Goal: Information Seeking & Learning: Learn about a topic

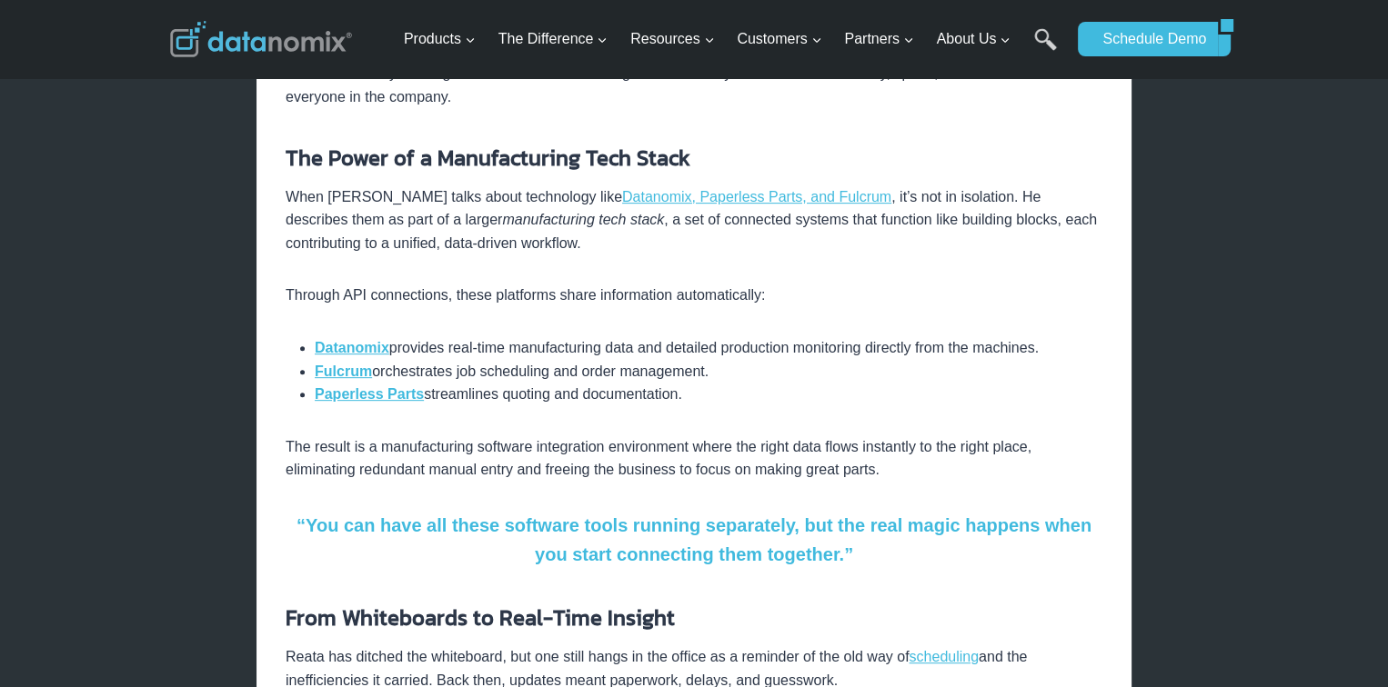
scroll to position [728, 0]
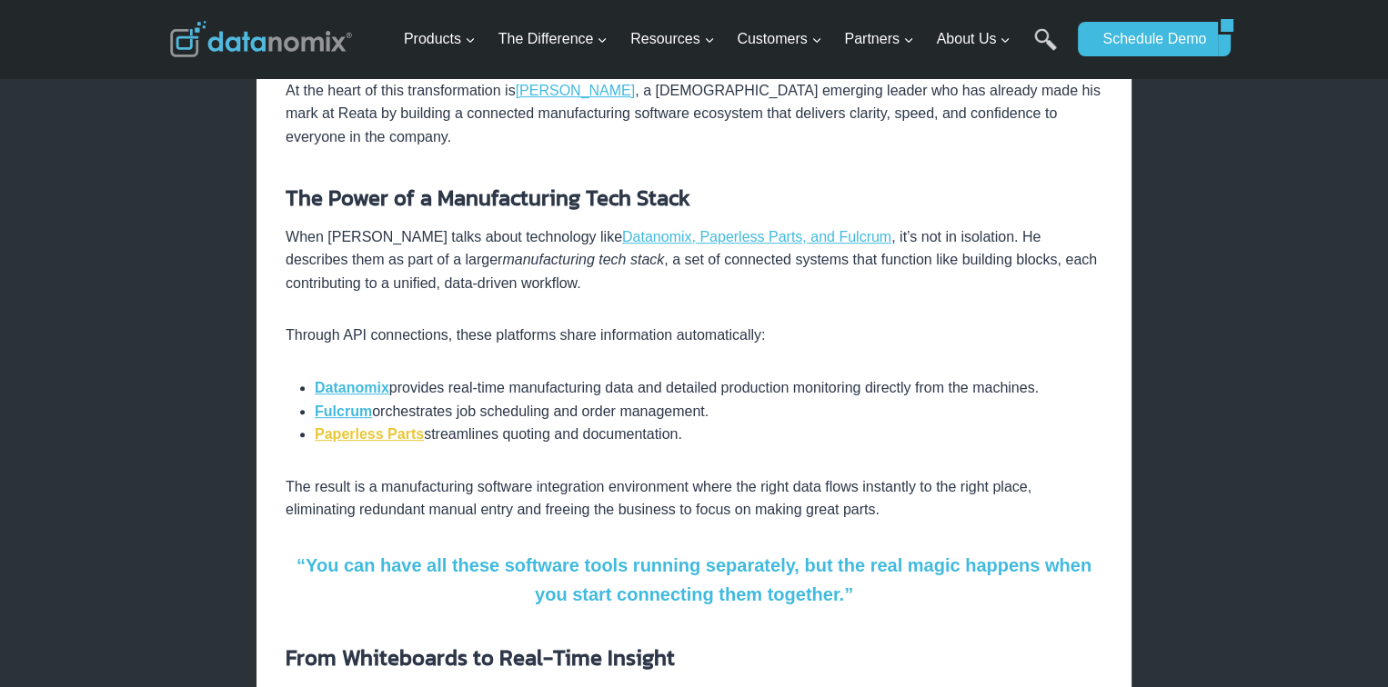
click at [342, 426] on strong "Paperless Parts" at bounding box center [369, 433] width 109 height 15
click at [374, 380] on strong "Datanomix" at bounding box center [352, 387] width 75 height 15
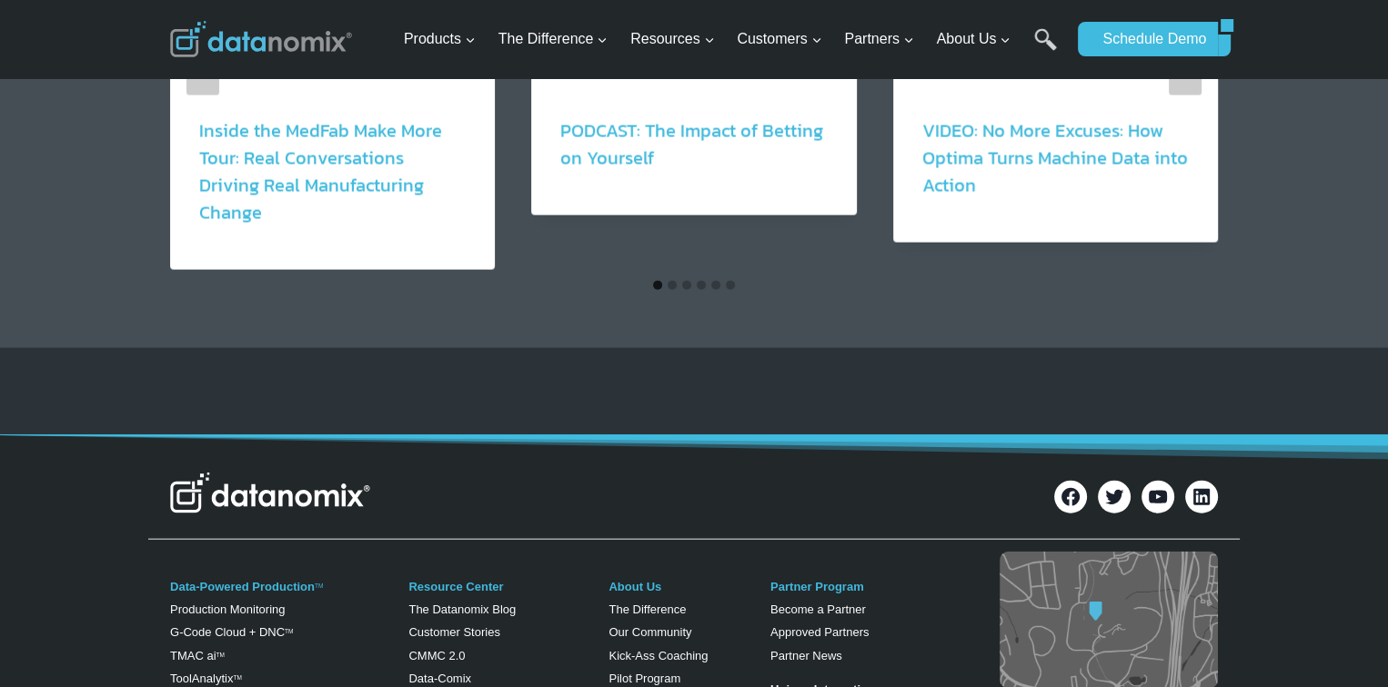
scroll to position [4249, 0]
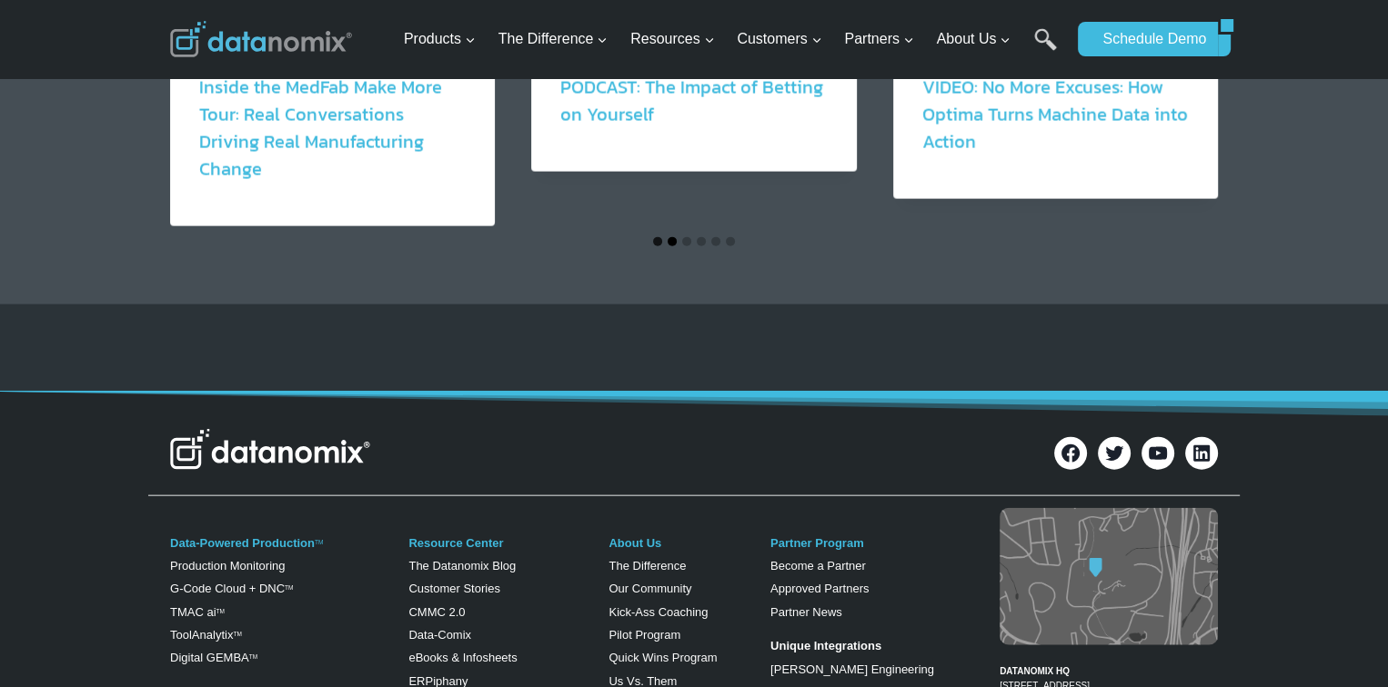
click at [670, 237] on button "Go to slide 2" at bounding box center [671, 241] width 9 height 9
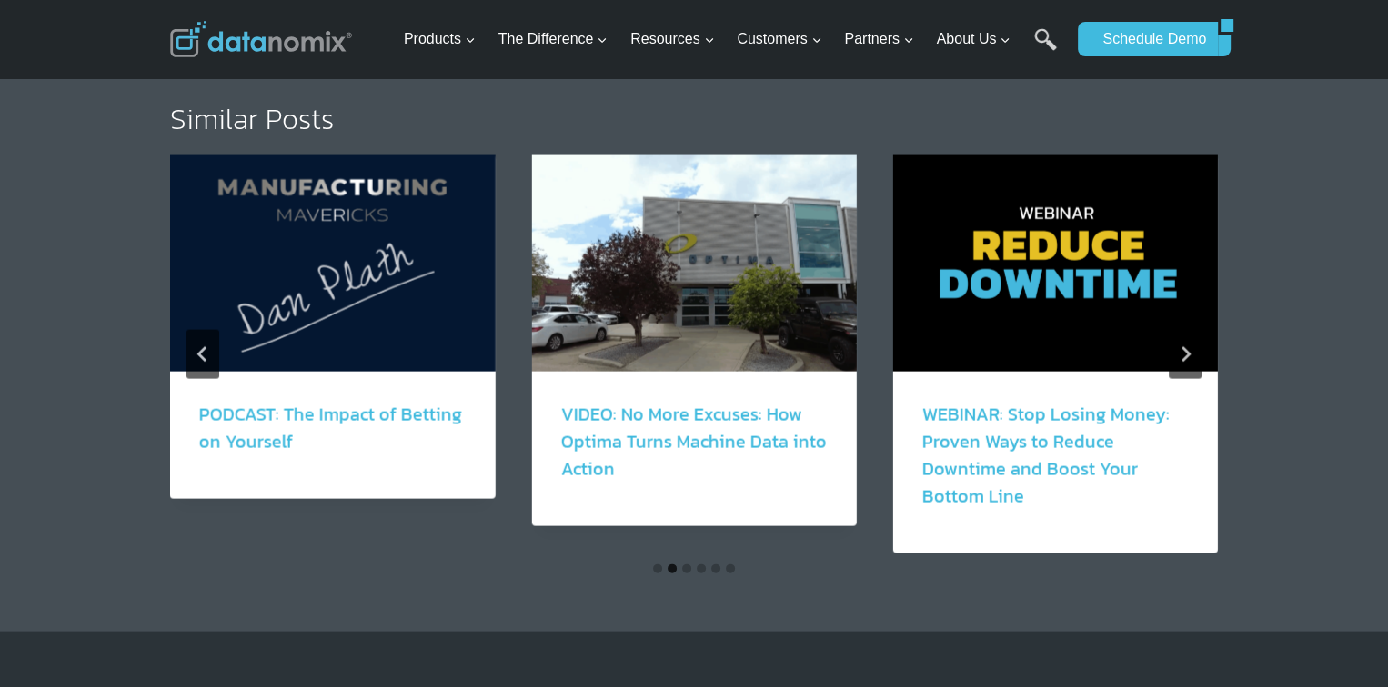
scroll to position [3885, 0]
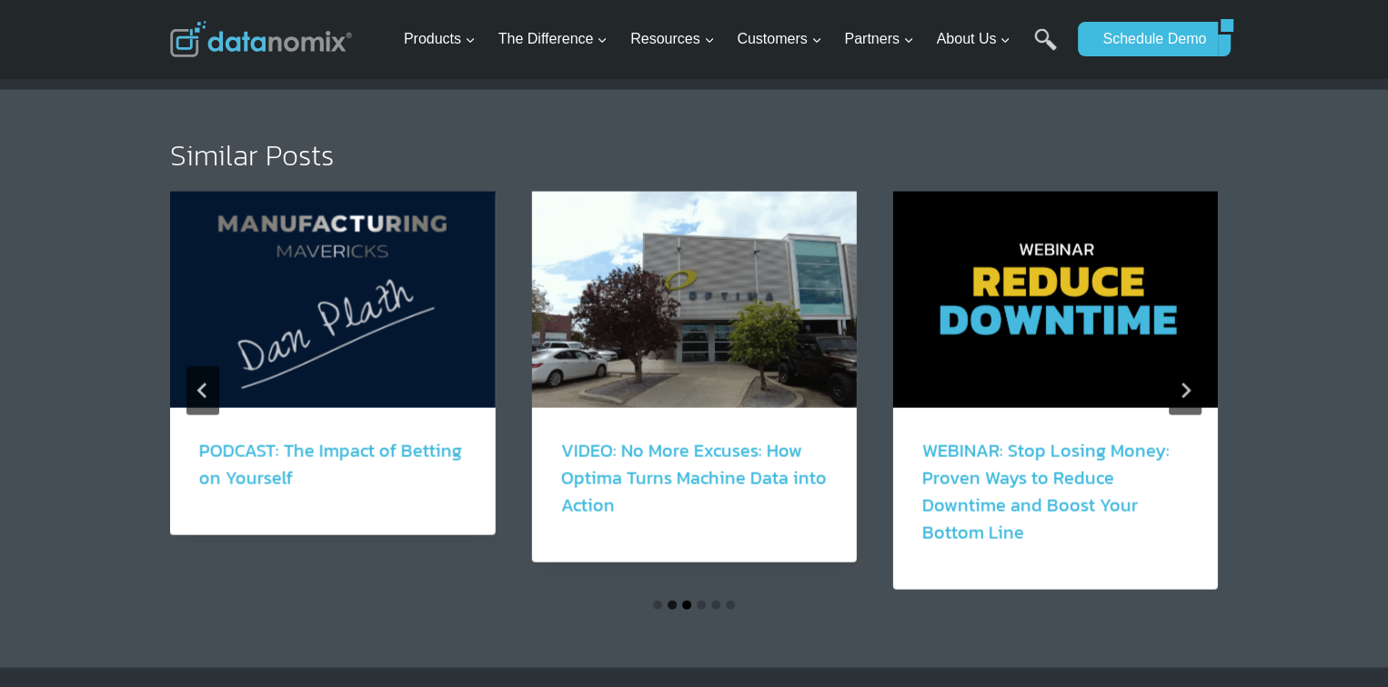
click at [682, 601] on button "Go to slide 3" at bounding box center [686, 605] width 9 height 9
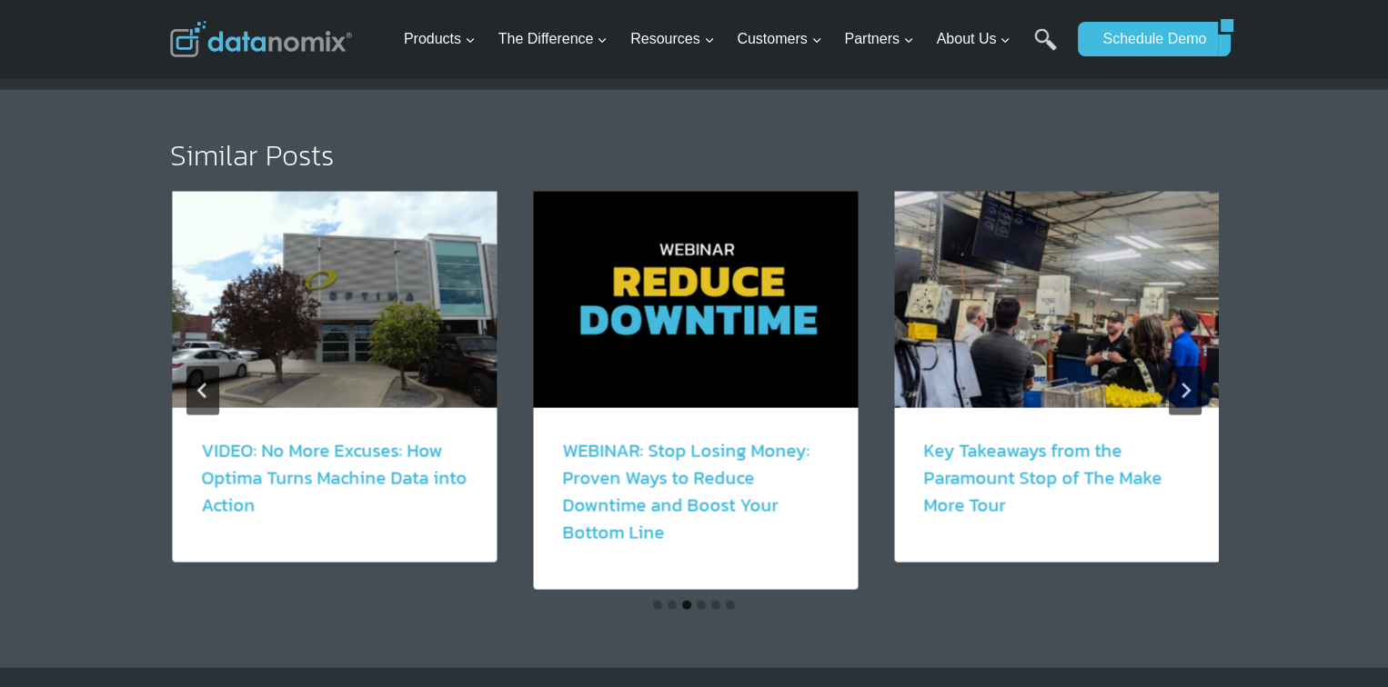
drag, startPoint x: 976, startPoint y: 423, endPoint x: 965, endPoint y: 439, distance: 19.7
click at [977, 437] on link "Key Takeaways from the Paramount Stop of The Make More Tour" at bounding box center [1043, 478] width 238 height 82
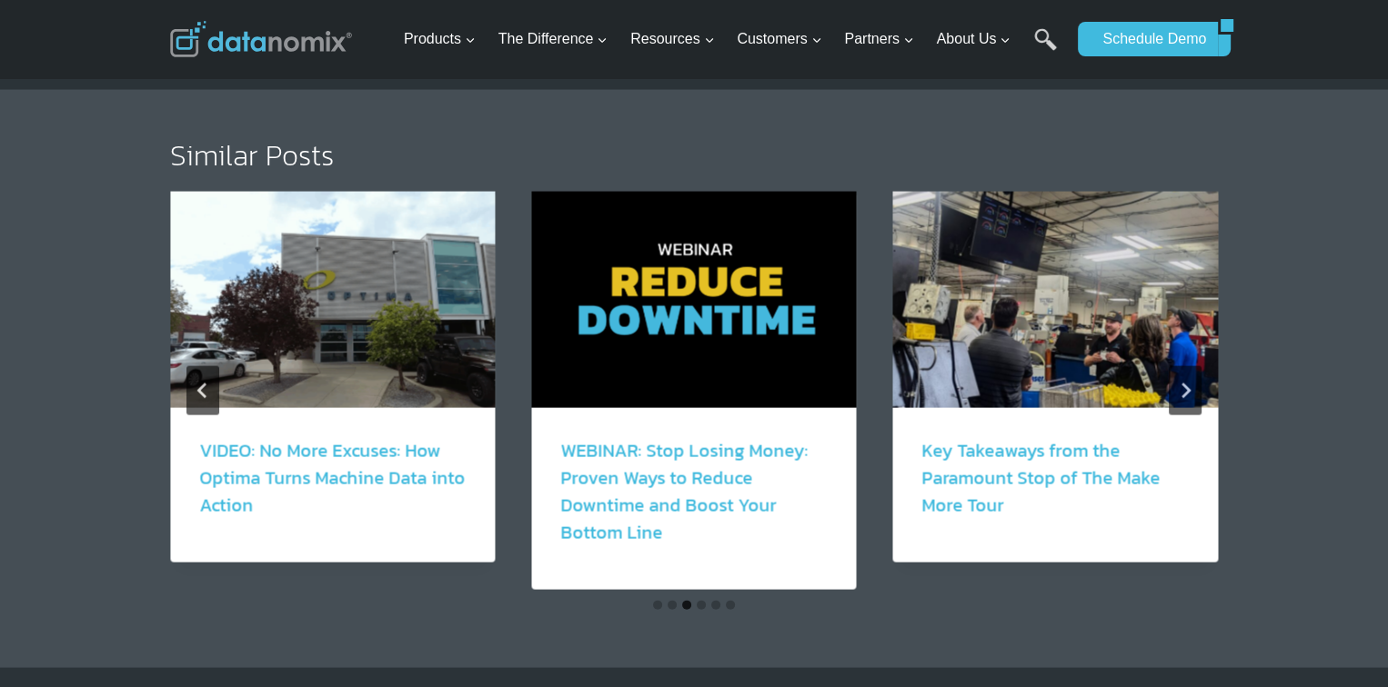
click at [985, 437] on link "Key Takeaways from the Paramount Stop of The Make More Tour" at bounding box center [1041, 478] width 238 height 82
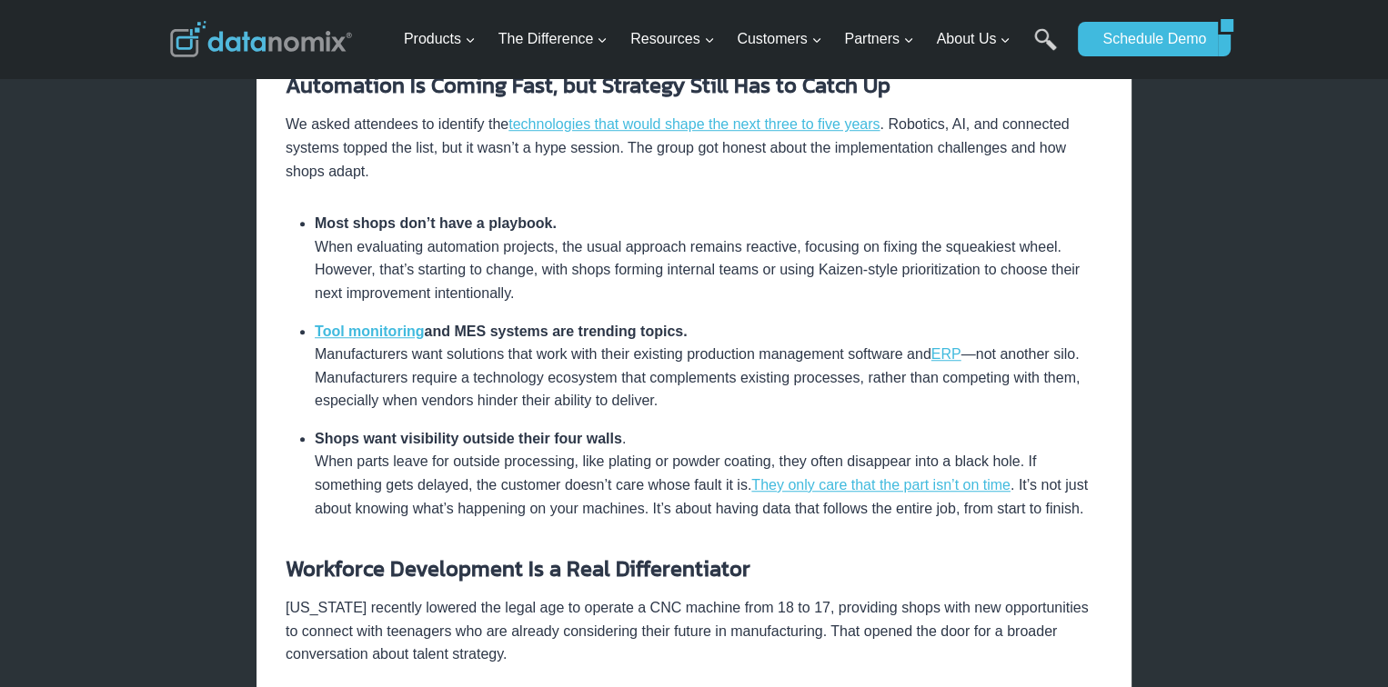
scroll to position [1364, 0]
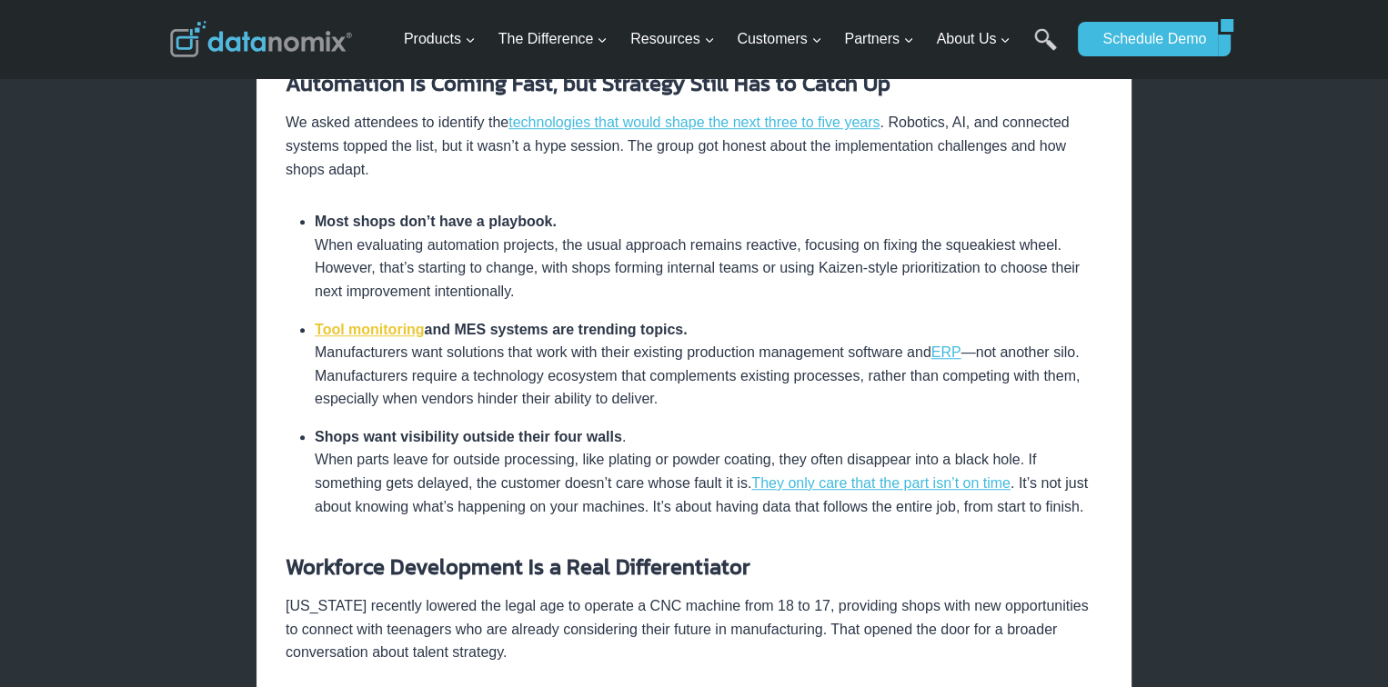
click at [386, 322] on strong "Tool monitoring" at bounding box center [370, 329] width 110 height 15
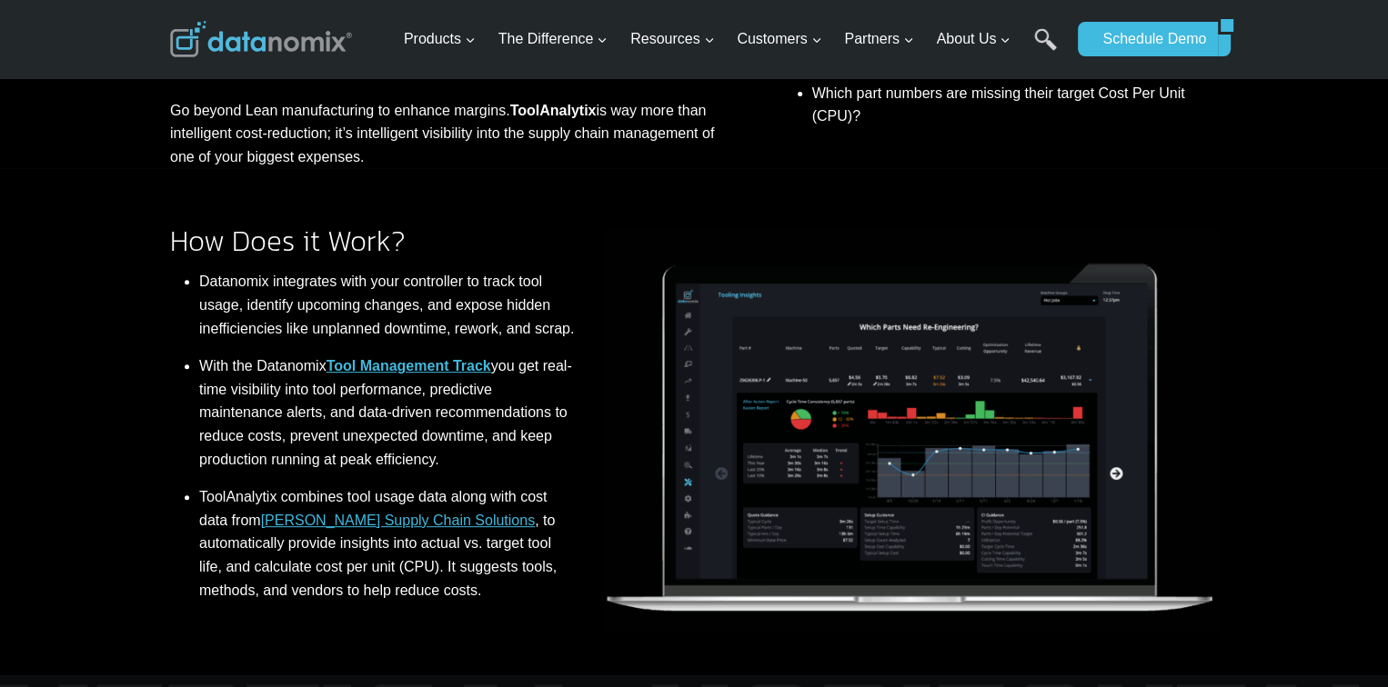
scroll to position [728, 0]
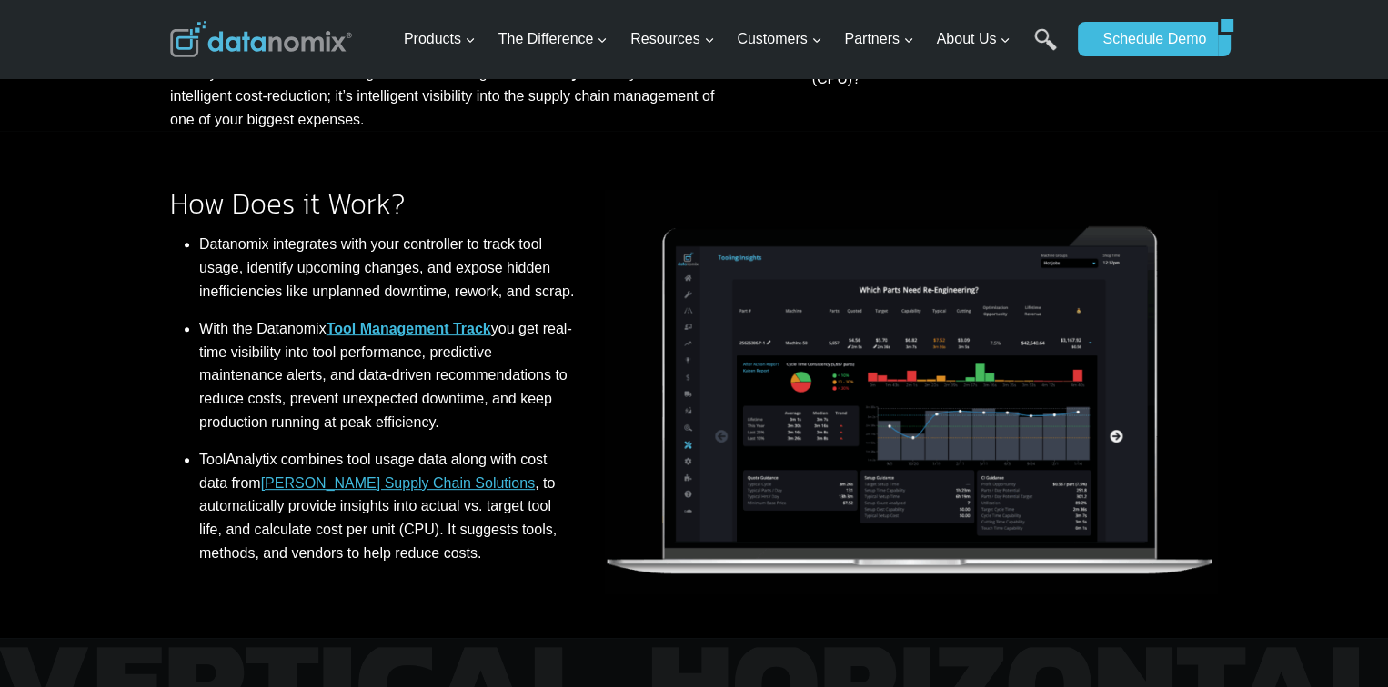
click at [402, 326] on link "Tool Management Track" at bounding box center [408, 328] width 165 height 15
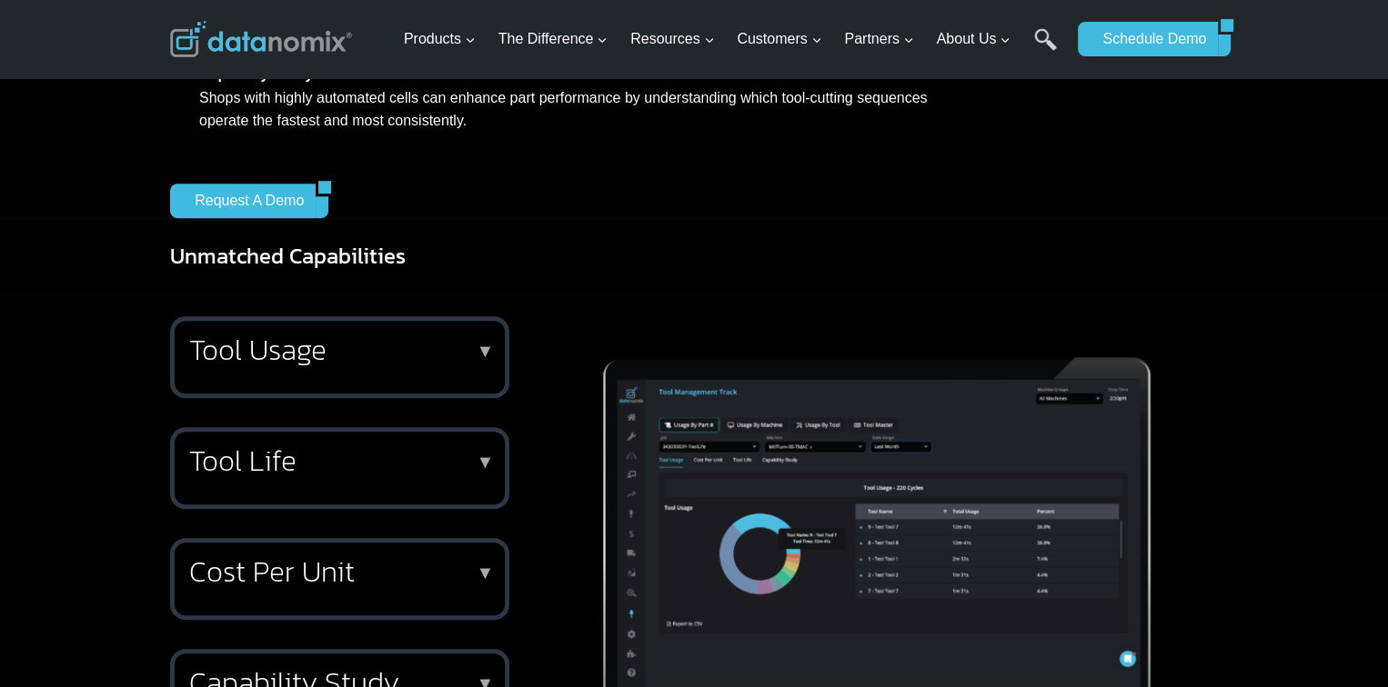
scroll to position [1091, 0]
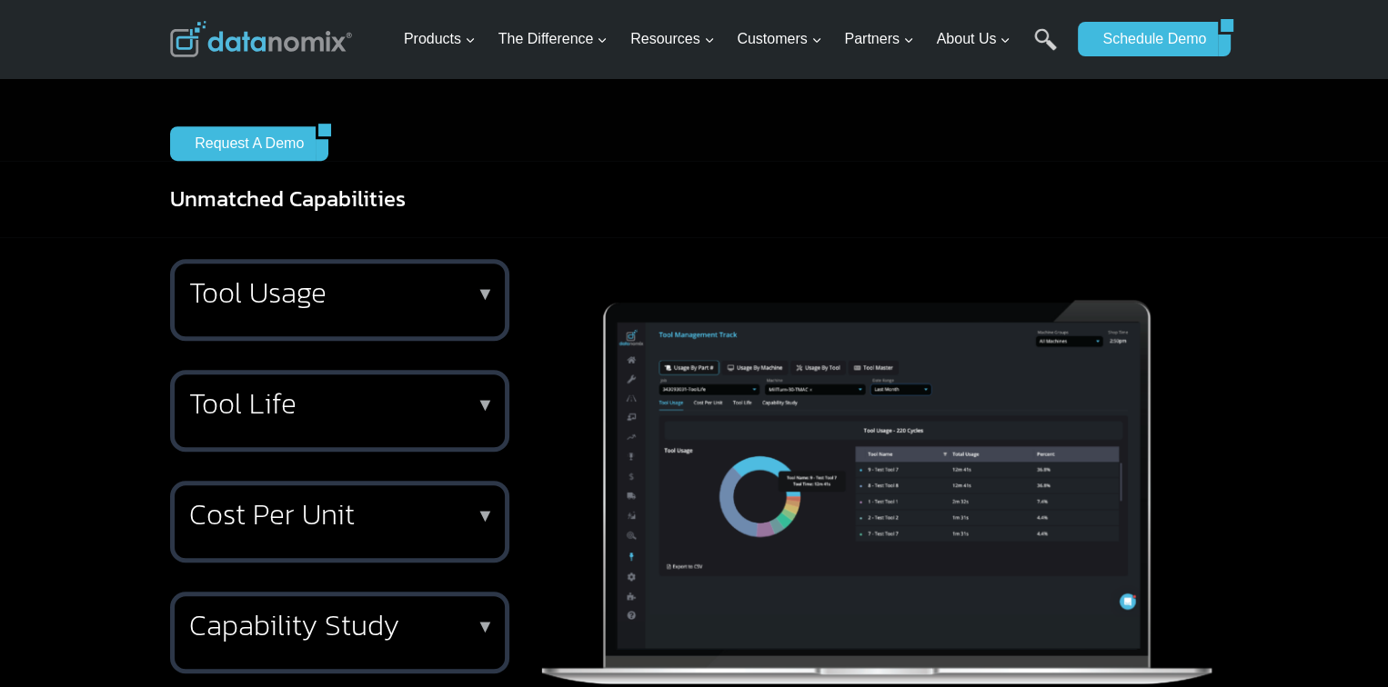
click at [481, 300] on p "▼" at bounding box center [486, 293] width 18 height 13
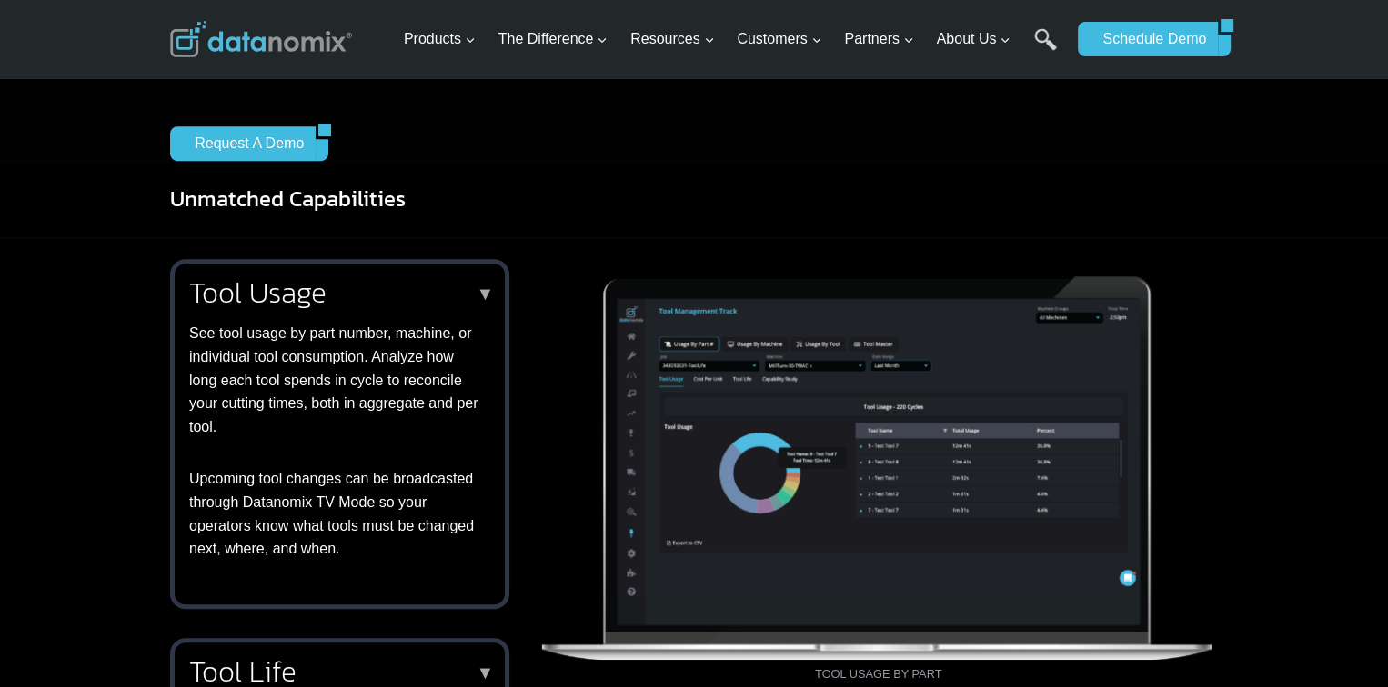
click at [485, 300] on p "▼" at bounding box center [486, 293] width 18 height 13
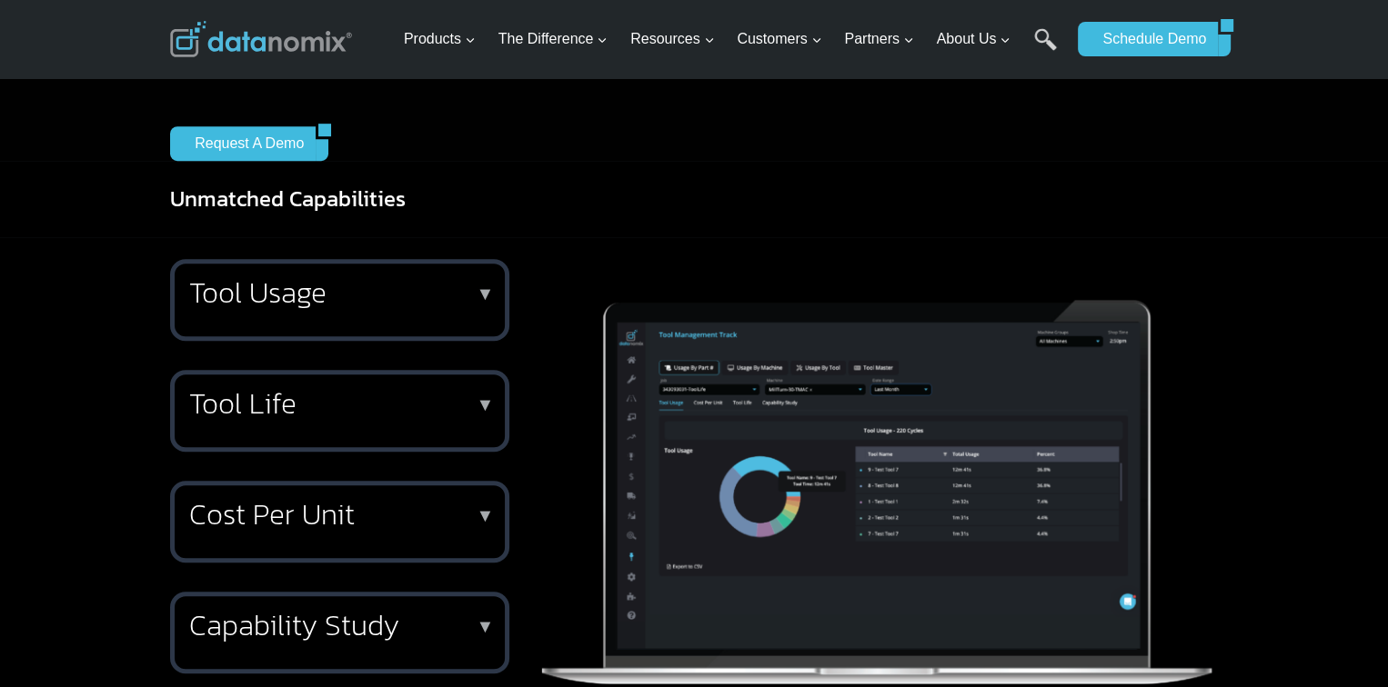
click at [483, 411] on p "▼" at bounding box center [486, 404] width 18 height 13
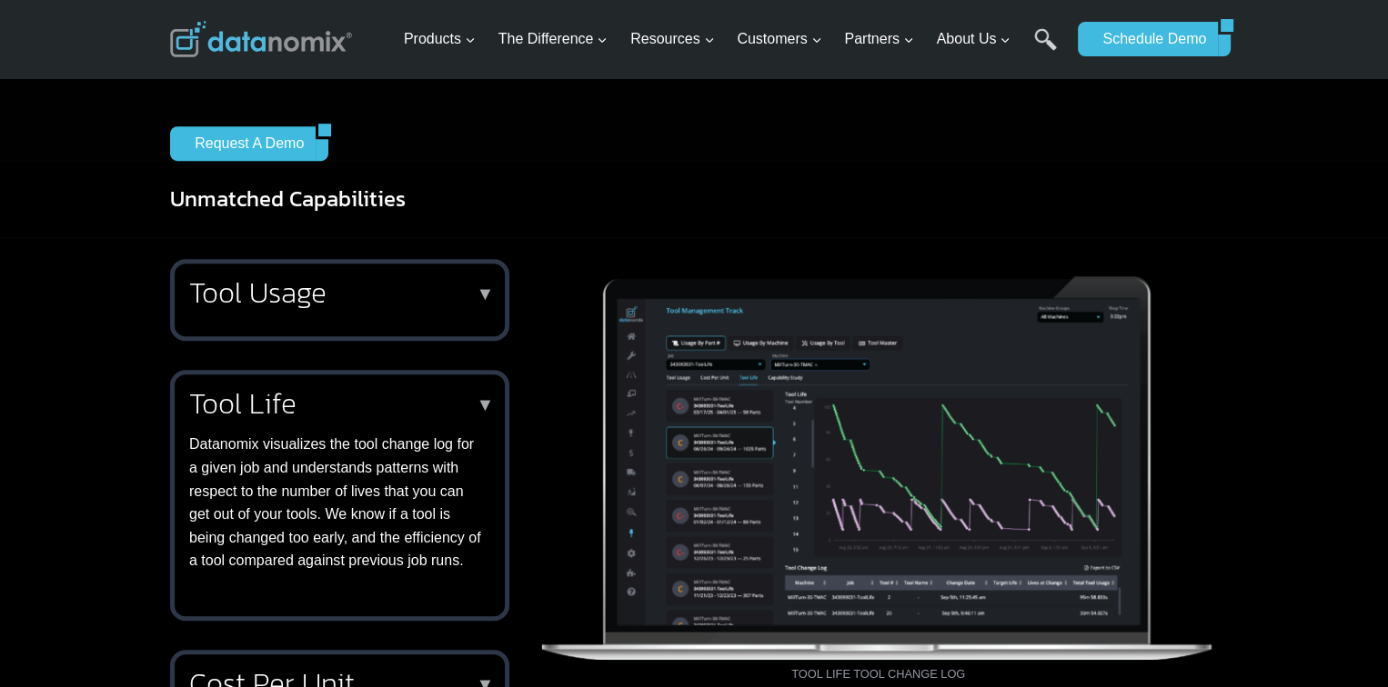
click at [470, 307] on h2 "Tool Usage" at bounding box center [336, 292] width 294 height 29
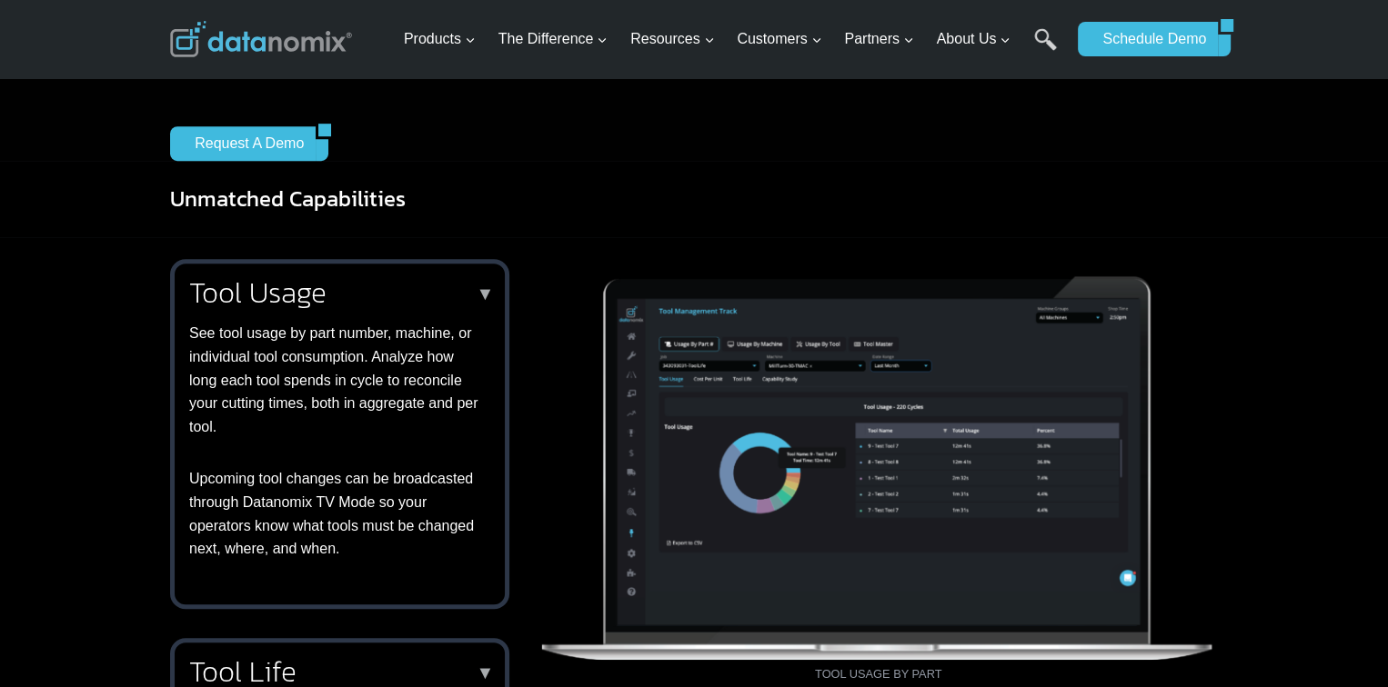
click at [485, 300] on p "▼" at bounding box center [486, 293] width 18 height 13
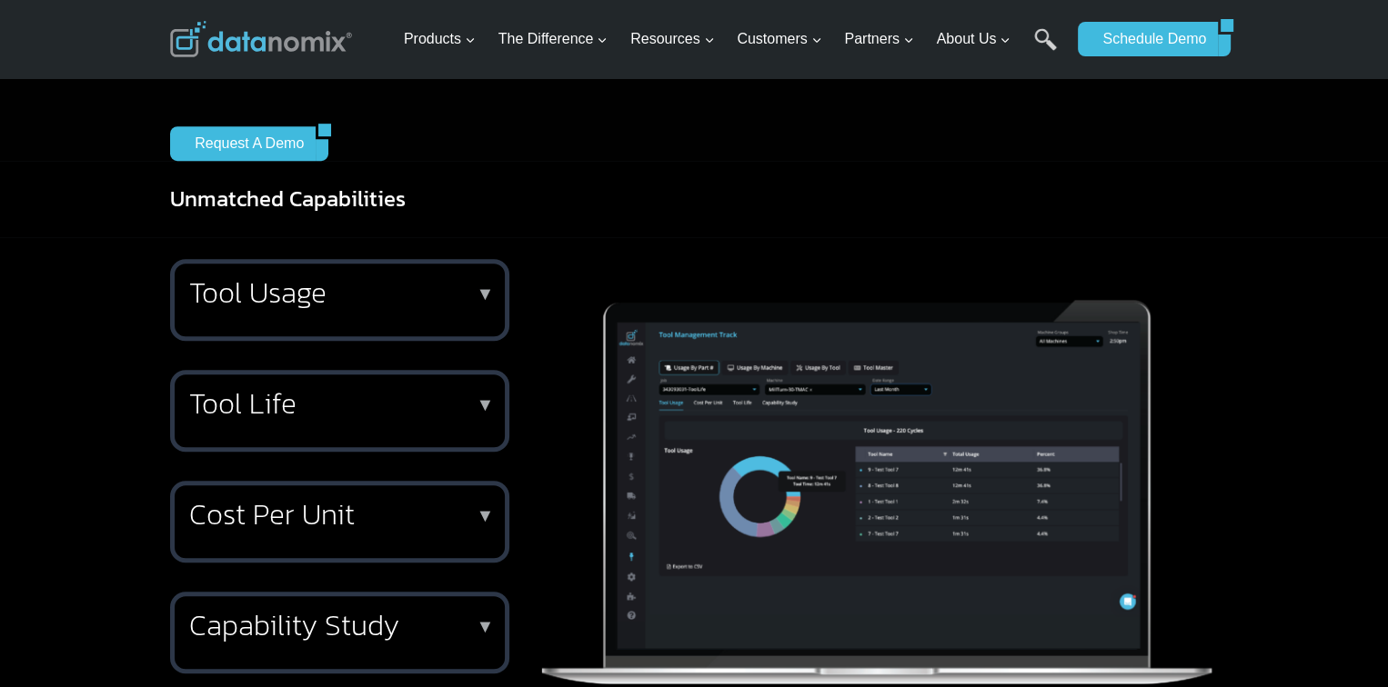
click at [486, 411] on p "▼" at bounding box center [486, 404] width 18 height 13
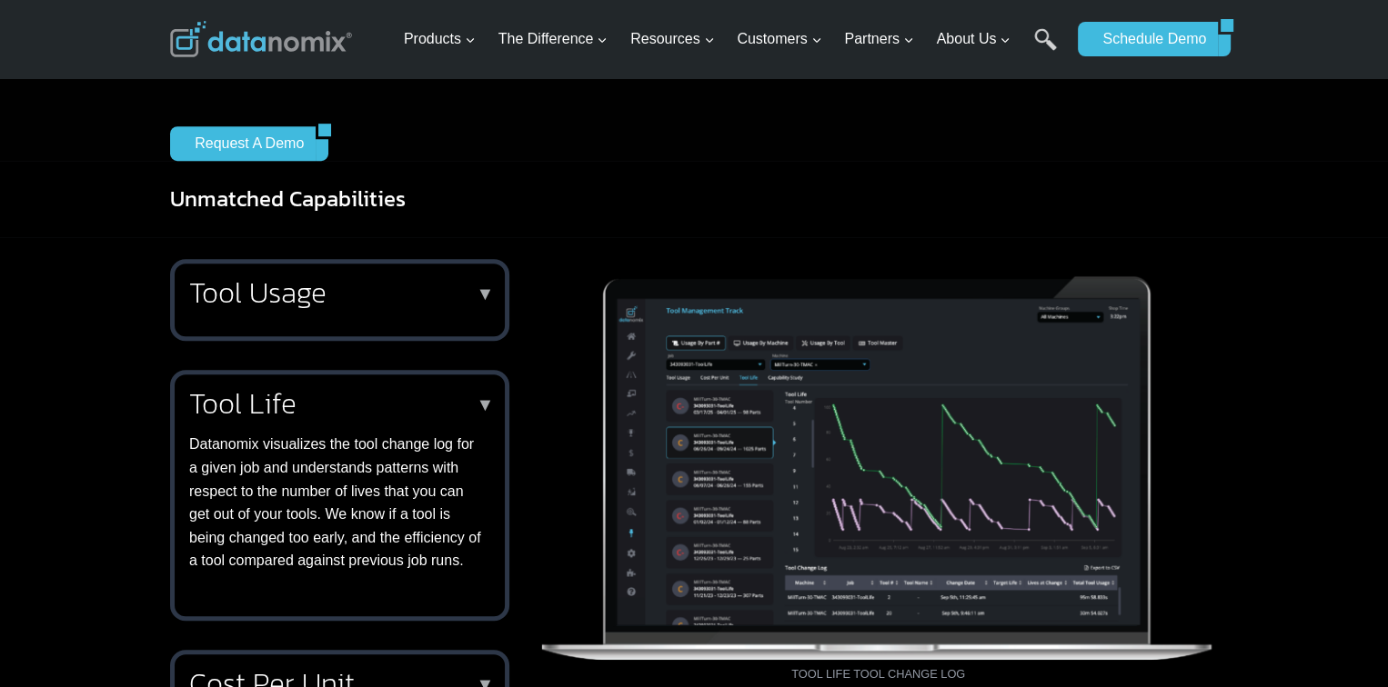
click at [486, 411] on p "▼" at bounding box center [486, 404] width 18 height 13
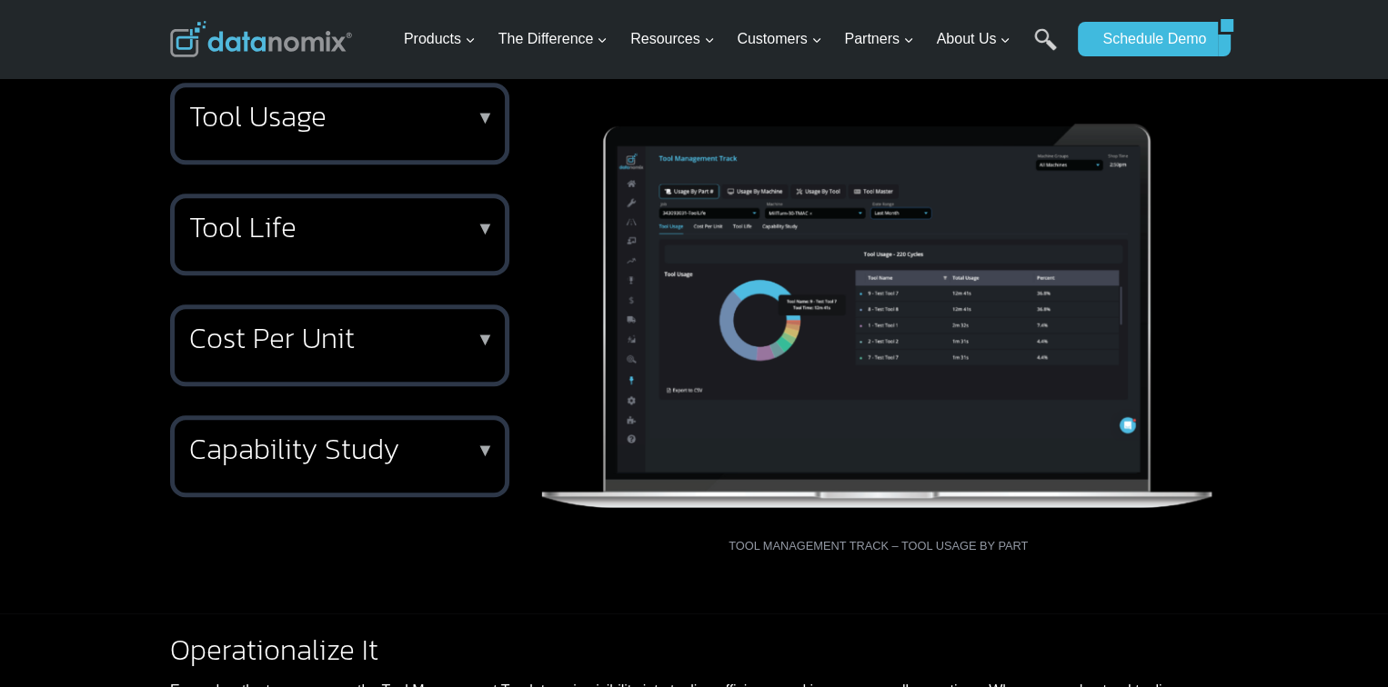
scroll to position [1273, 0]
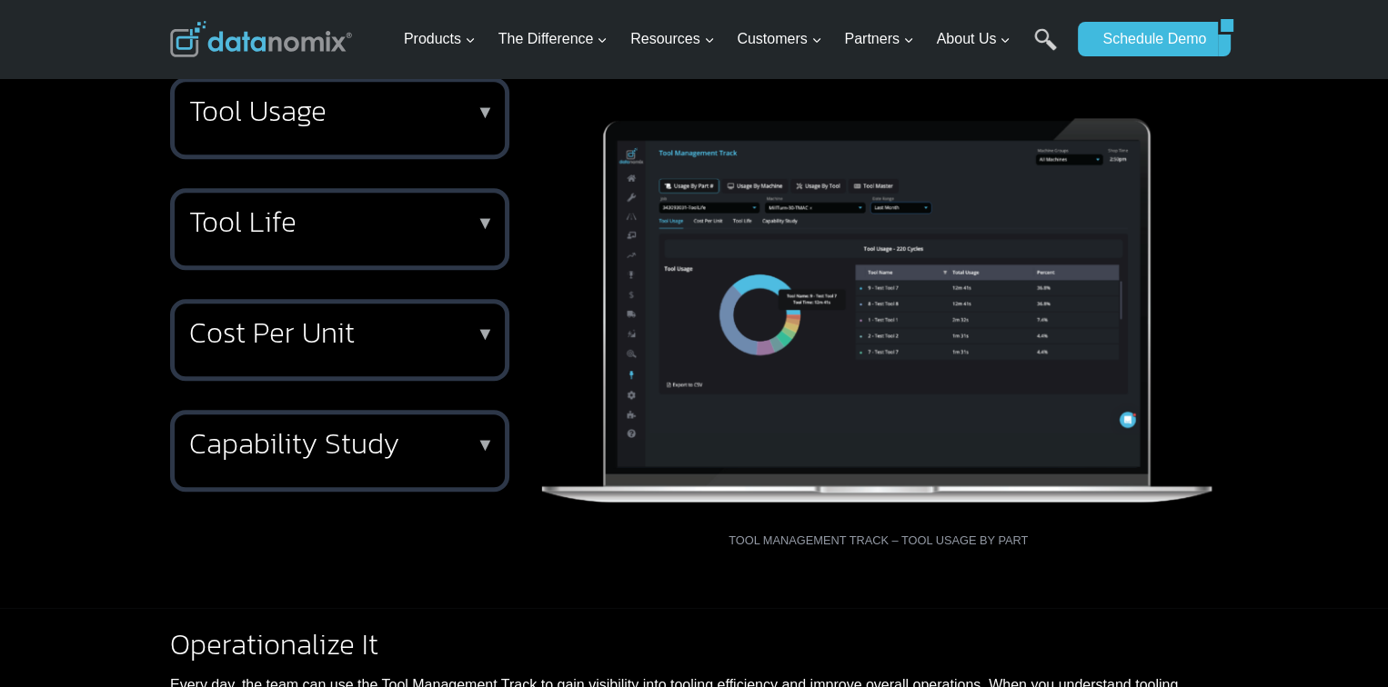
click at [487, 340] on p "▼" at bounding box center [486, 333] width 18 height 13
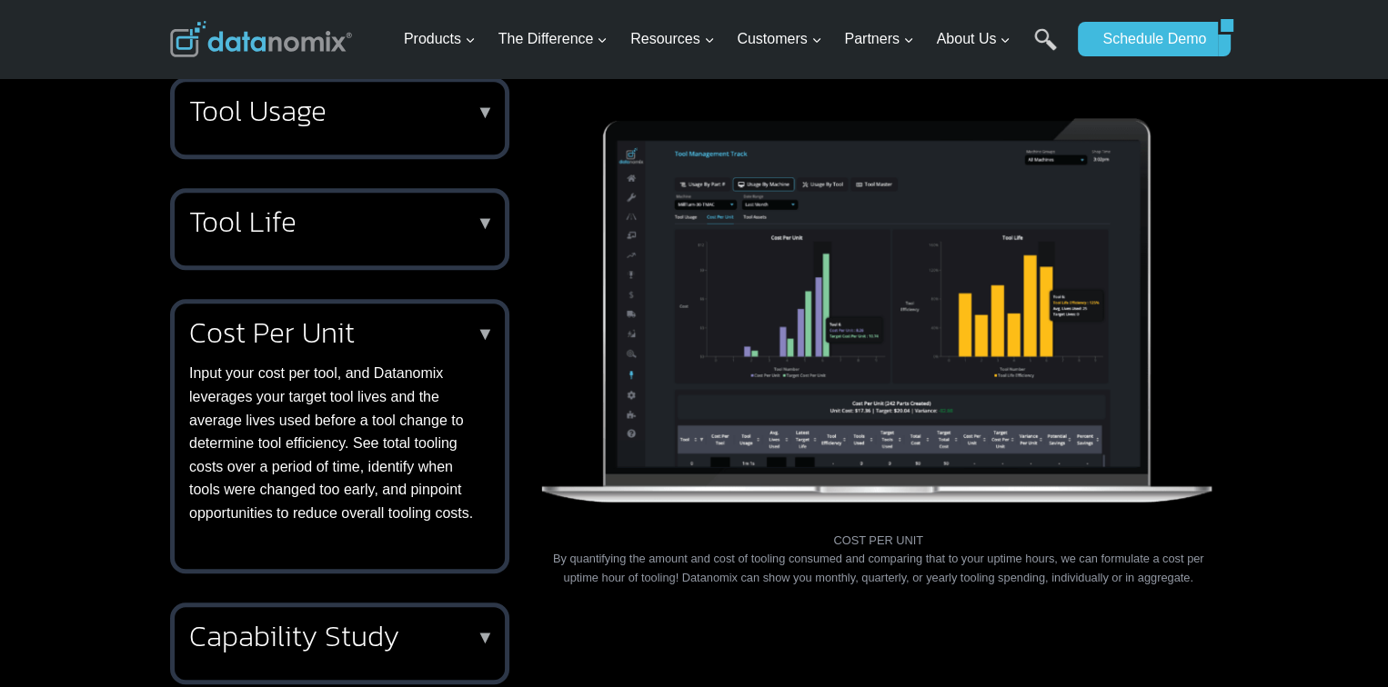
click at [487, 340] on p "▼" at bounding box center [486, 333] width 18 height 13
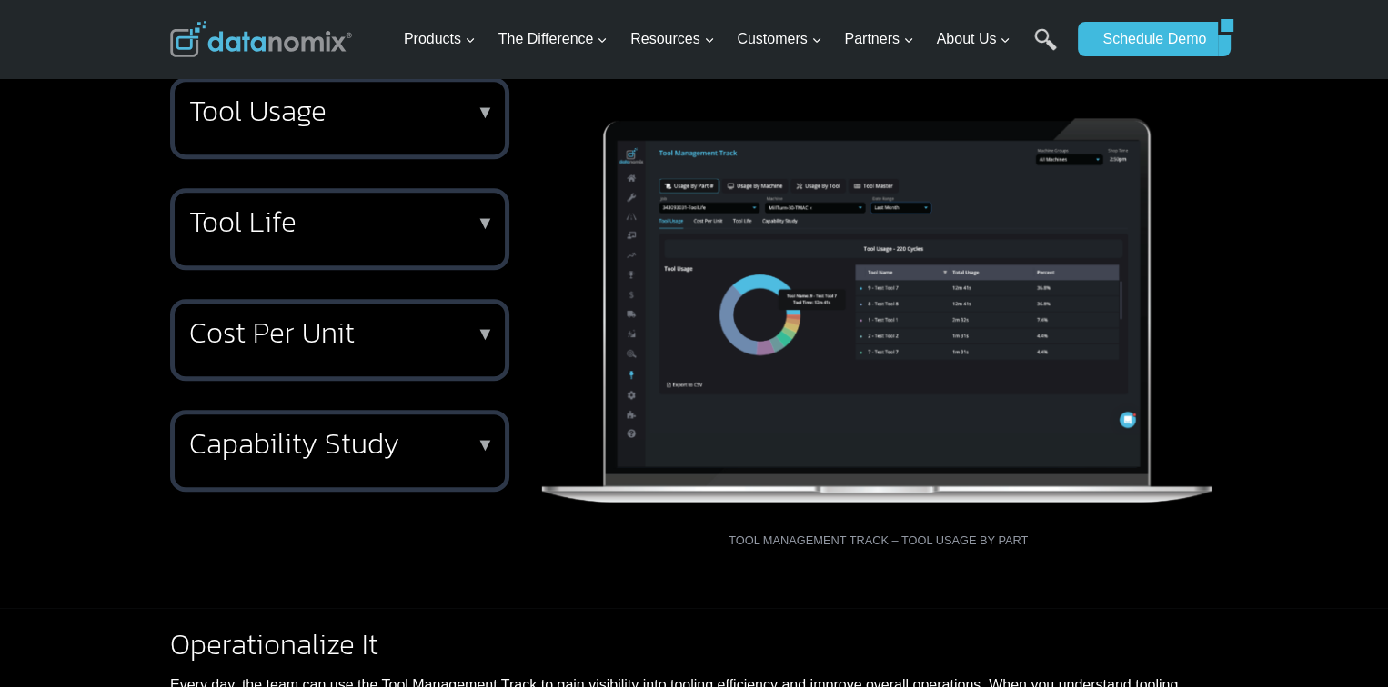
click at [485, 451] on p "▼" at bounding box center [486, 444] width 18 height 13
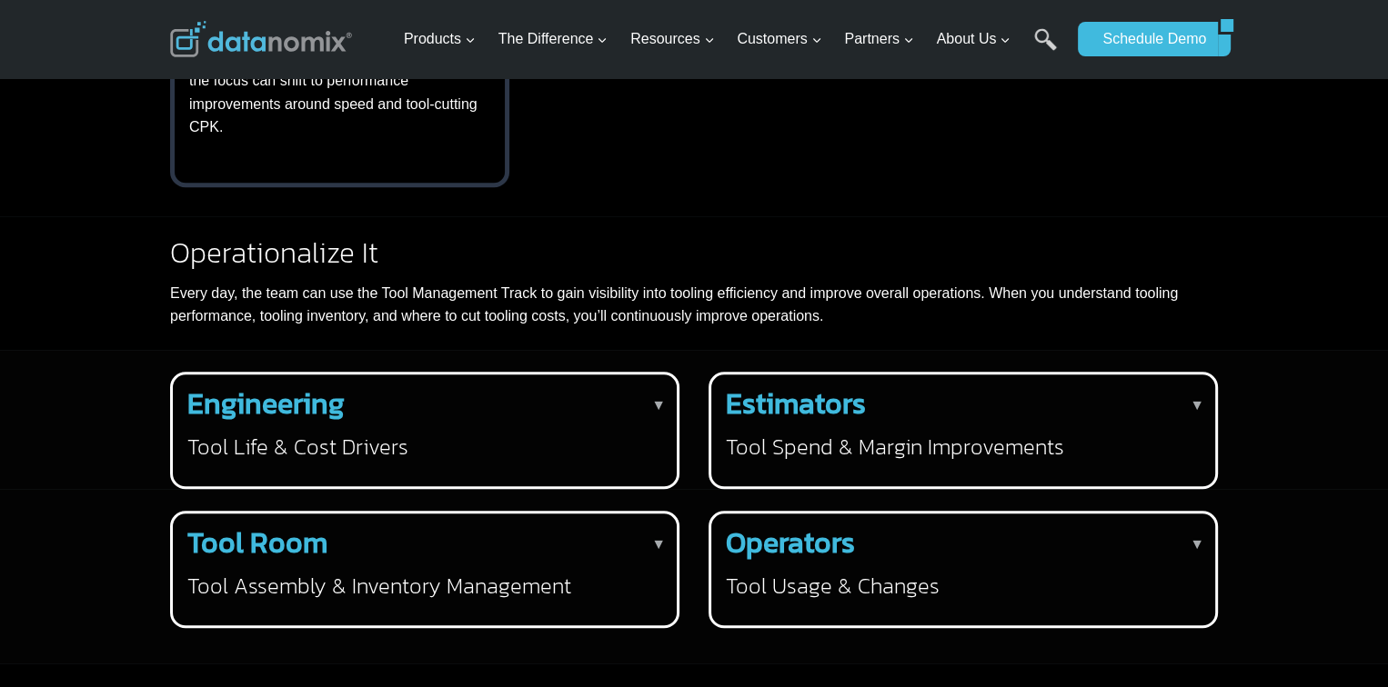
scroll to position [1819, 0]
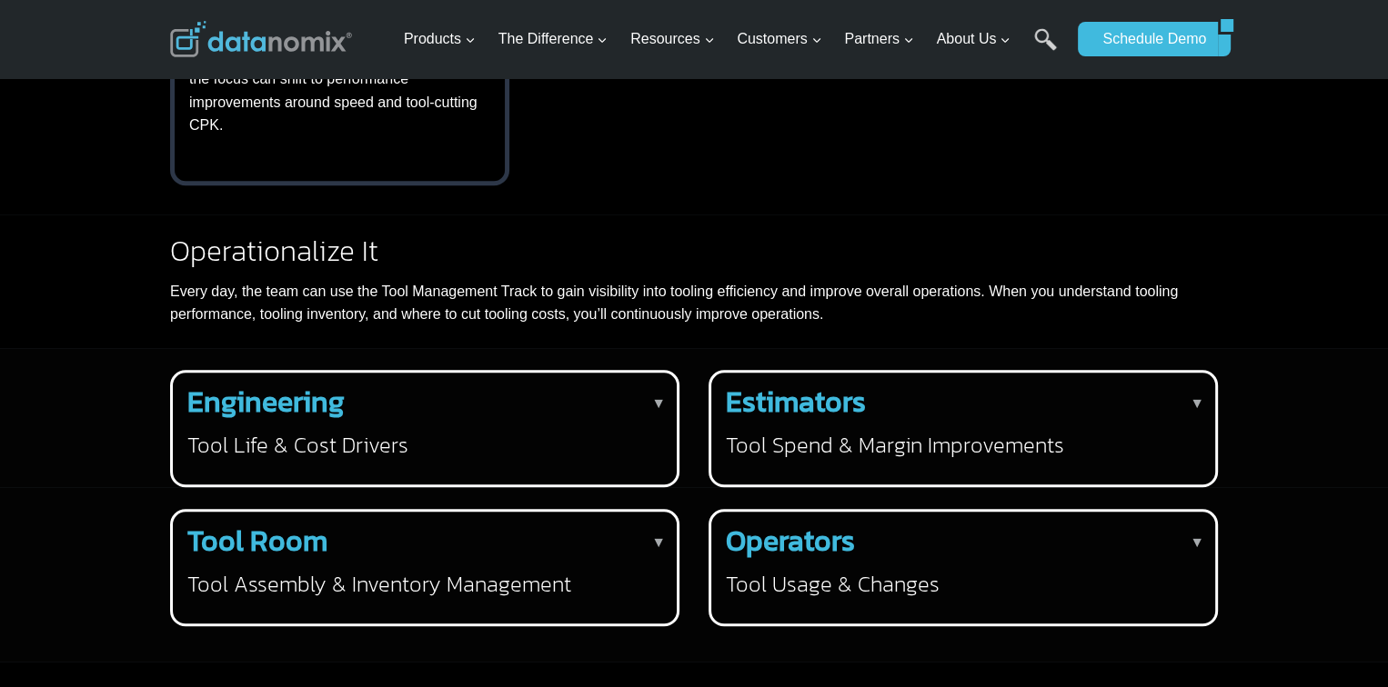
click at [664, 416] on p "▼" at bounding box center [658, 404] width 15 height 24
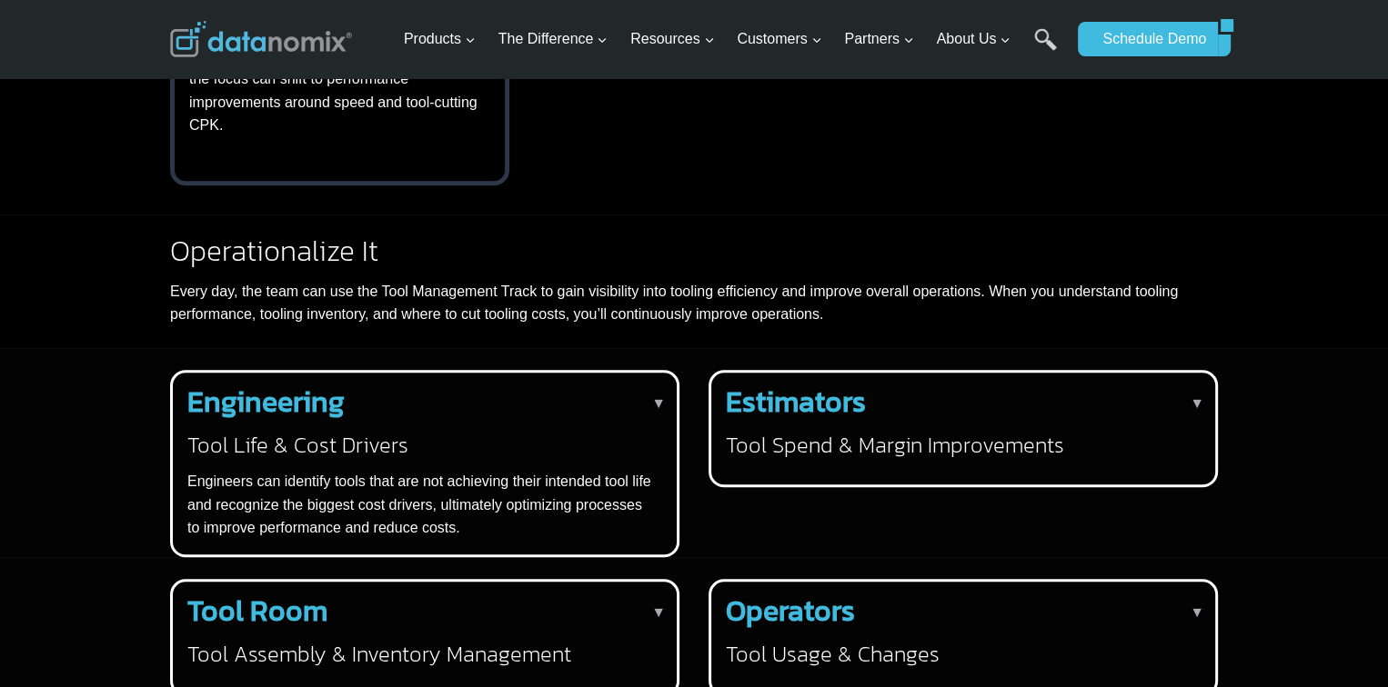
click at [1197, 416] on p "▼" at bounding box center [1196, 404] width 15 height 24
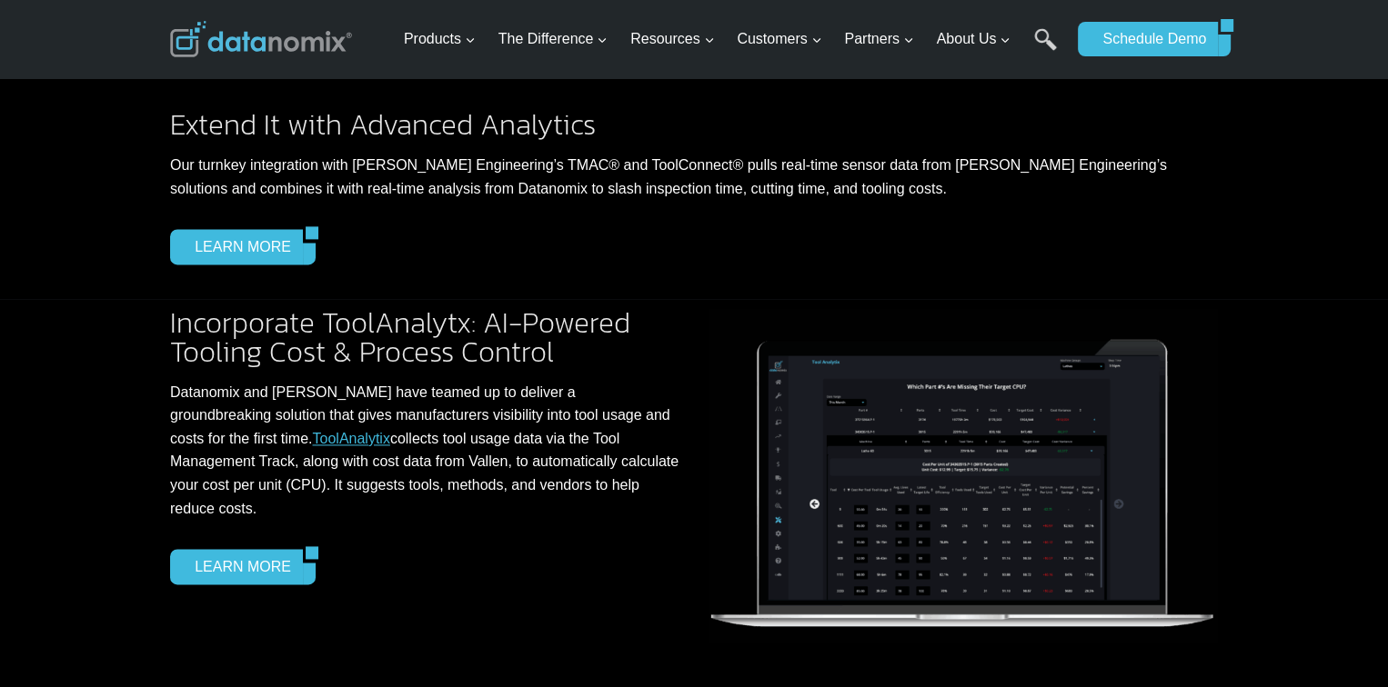
scroll to position [2546, 0]
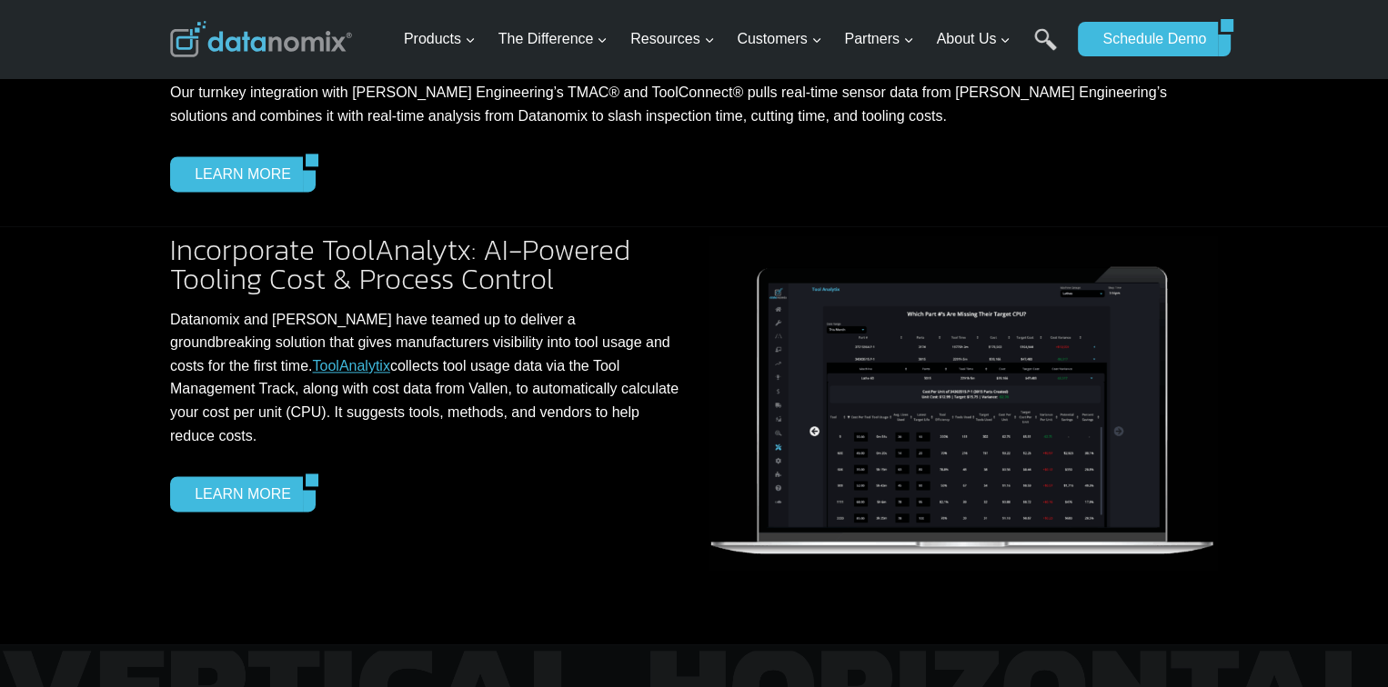
click at [312, 374] on link "ToolAnalytix" at bounding box center [350, 365] width 77 height 15
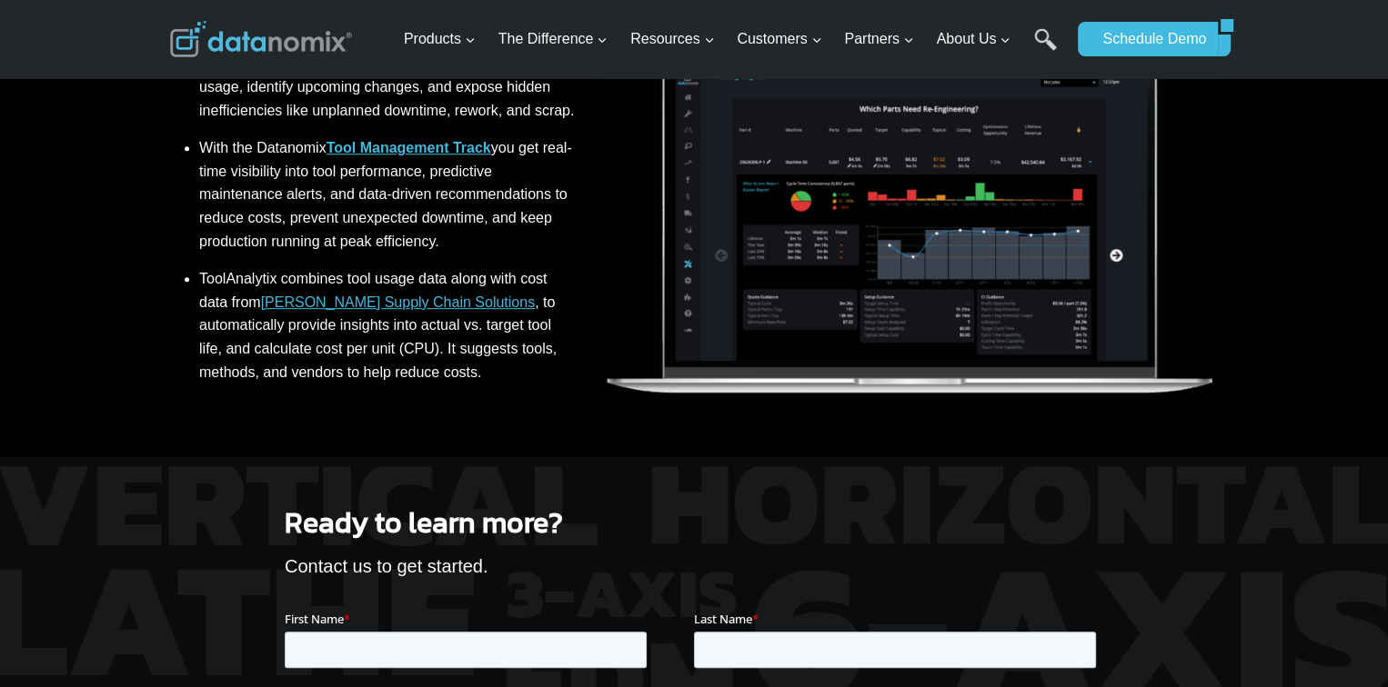
scroll to position [909, 0]
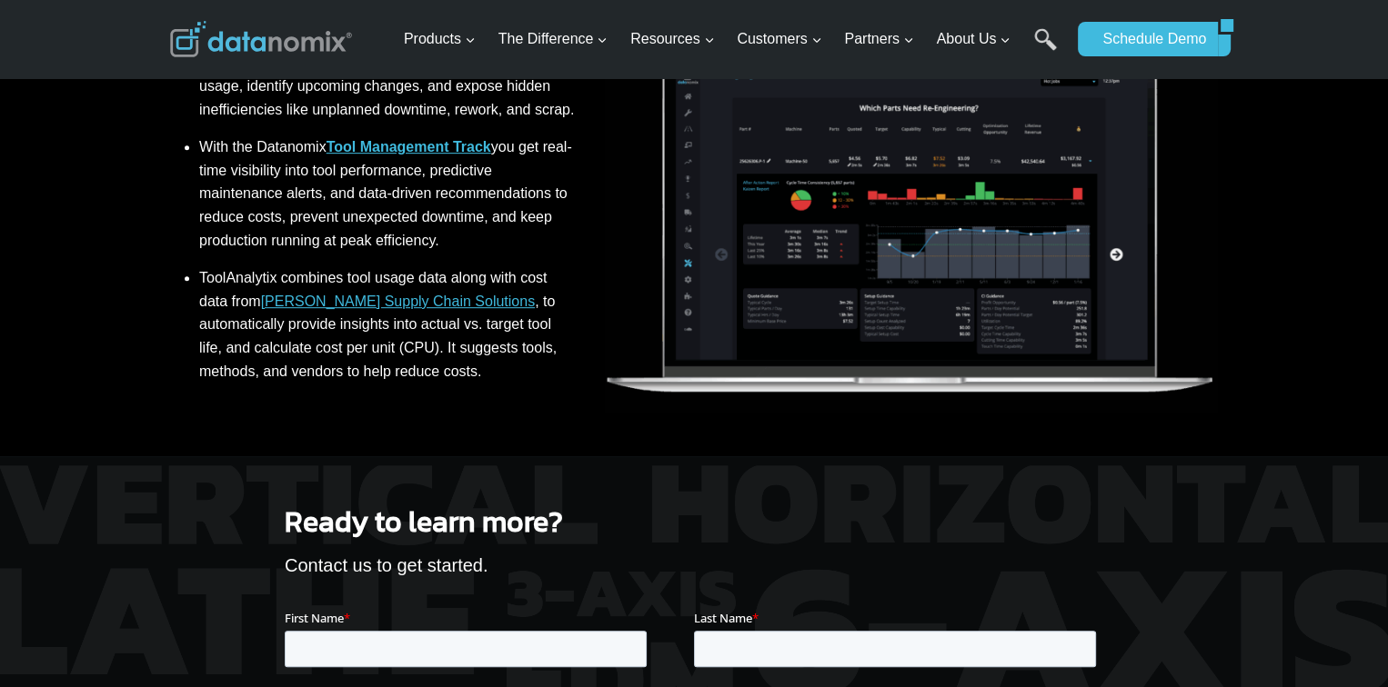
click at [323, 304] on link "Vallen’s Supply Chain Solutions" at bounding box center [398, 301] width 274 height 15
click at [397, 146] on link "Tool Management Track" at bounding box center [408, 146] width 165 height 15
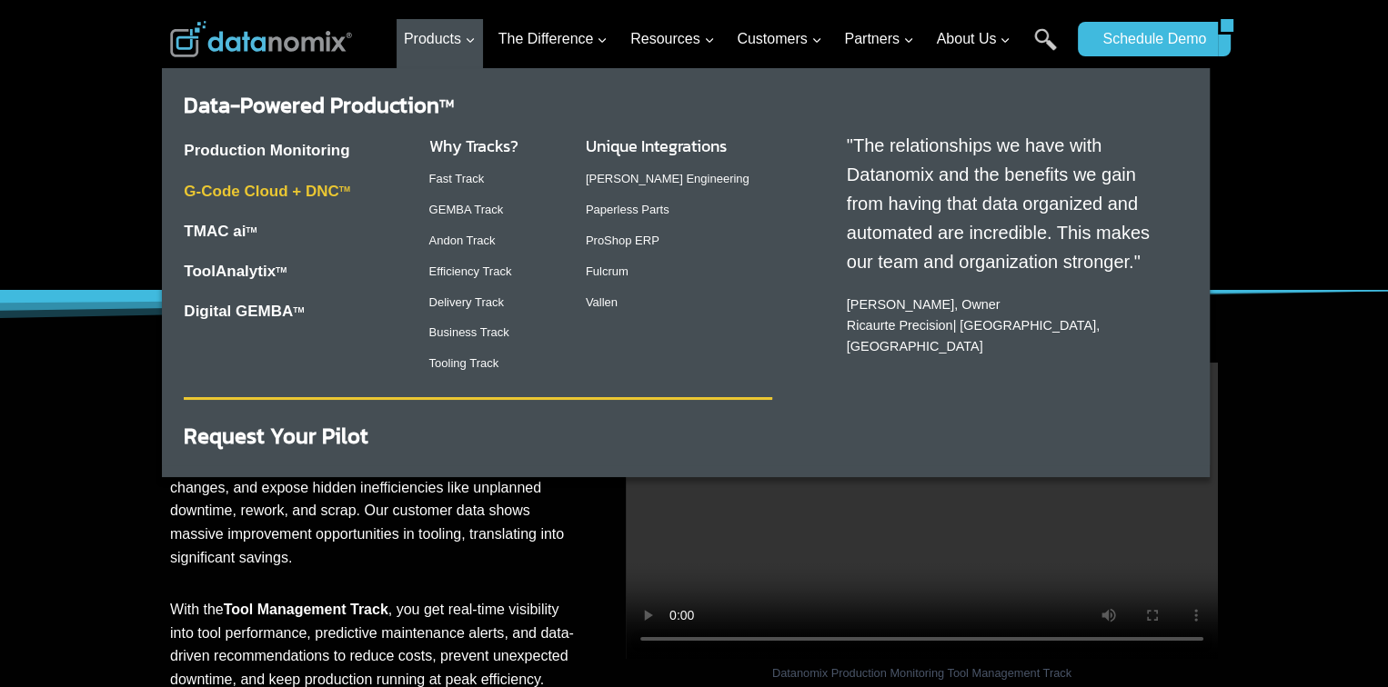
click at [286, 186] on link "G-Code Cloud + DNC TM" at bounding box center [267, 191] width 166 height 17
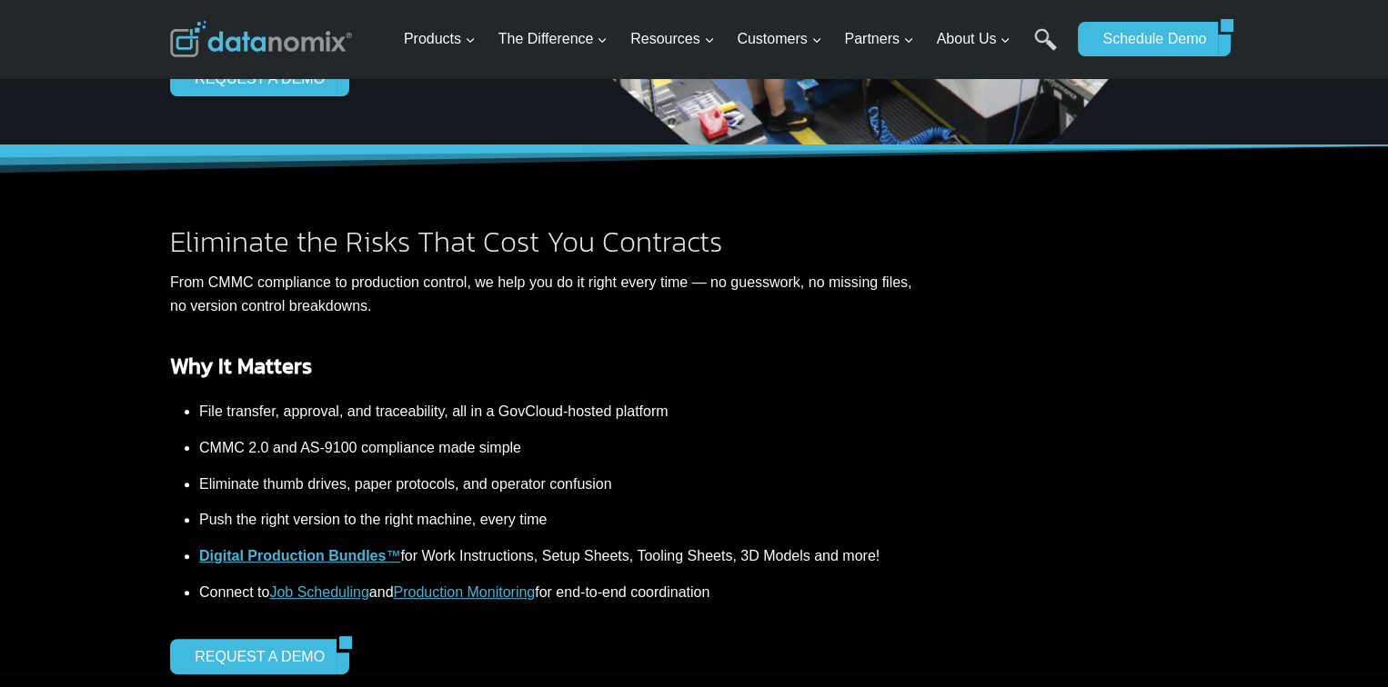
scroll to position [455, 0]
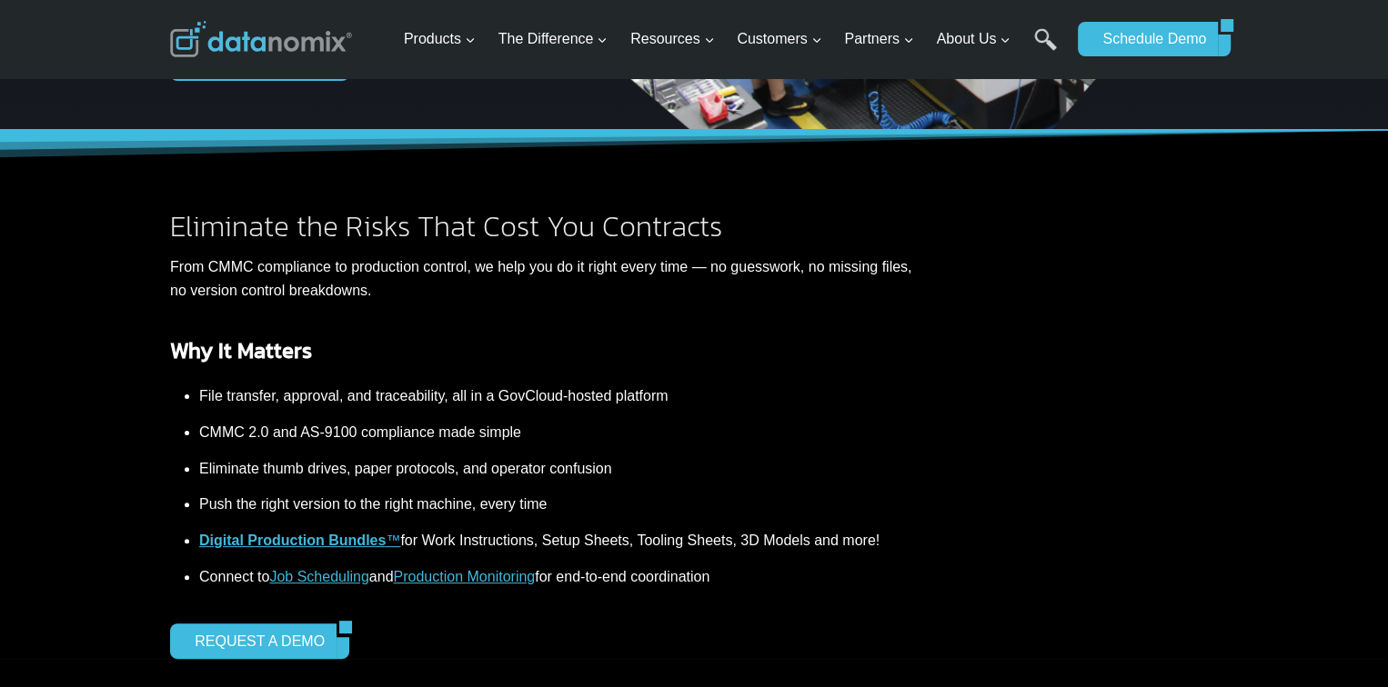
click at [276, 544] on strong "Digital Production Bundles" at bounding box center [292, 540] width 186 height 15
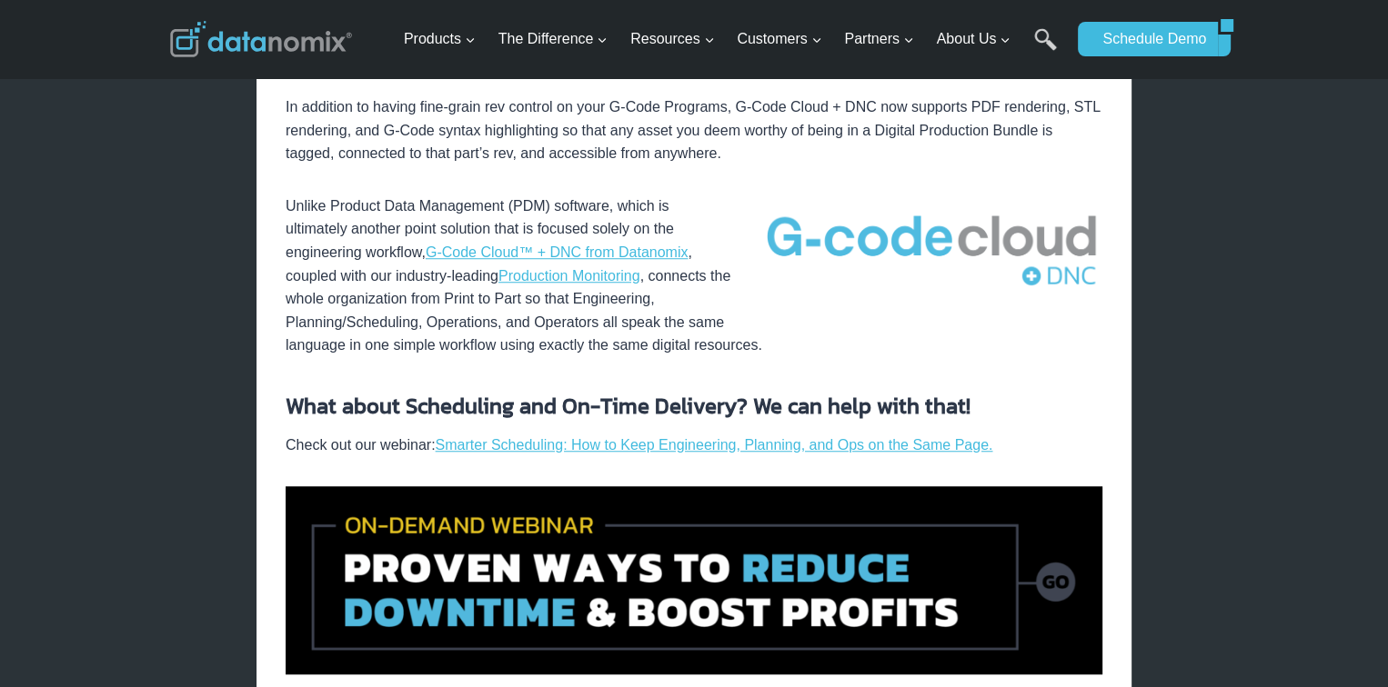
scroll to position [1455, 0]
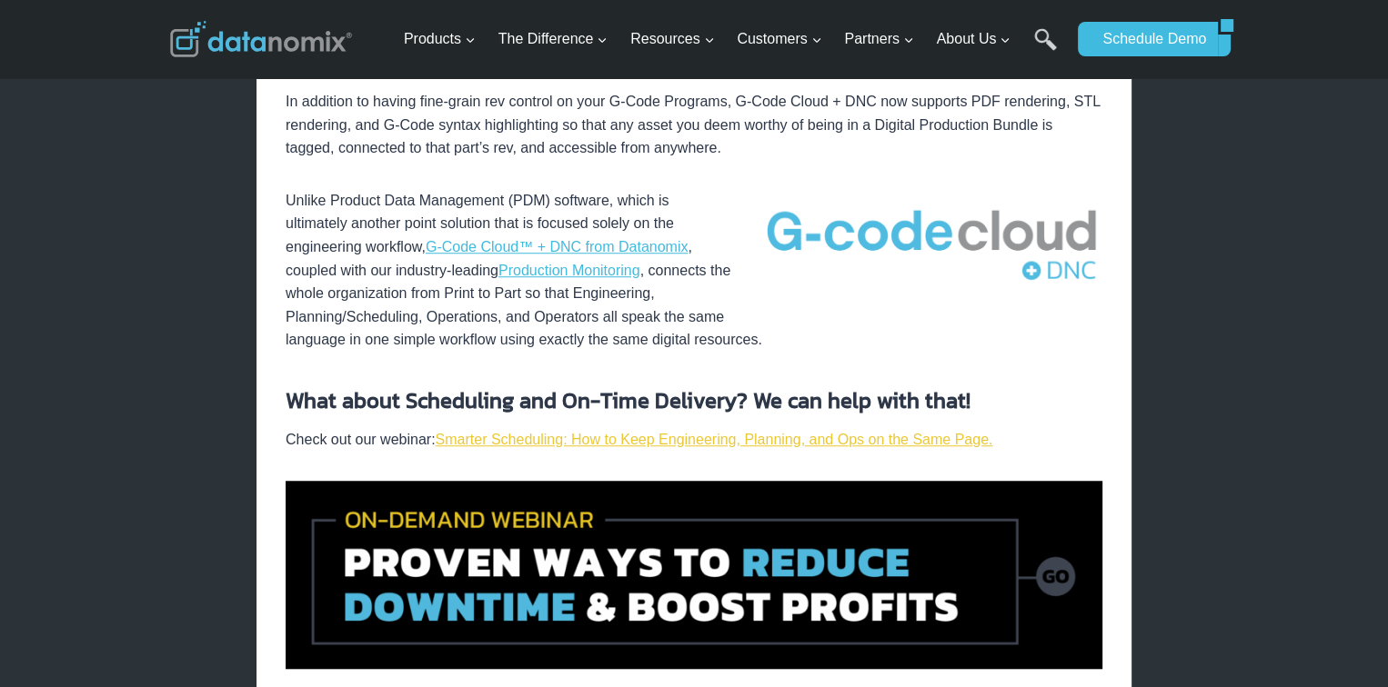
click at [565, 443] on link "Smarter Scheduling: How to Keep Engineering, Planning, and Ops on the Same Page." at bounding box center [714, 439] width 557 height 15
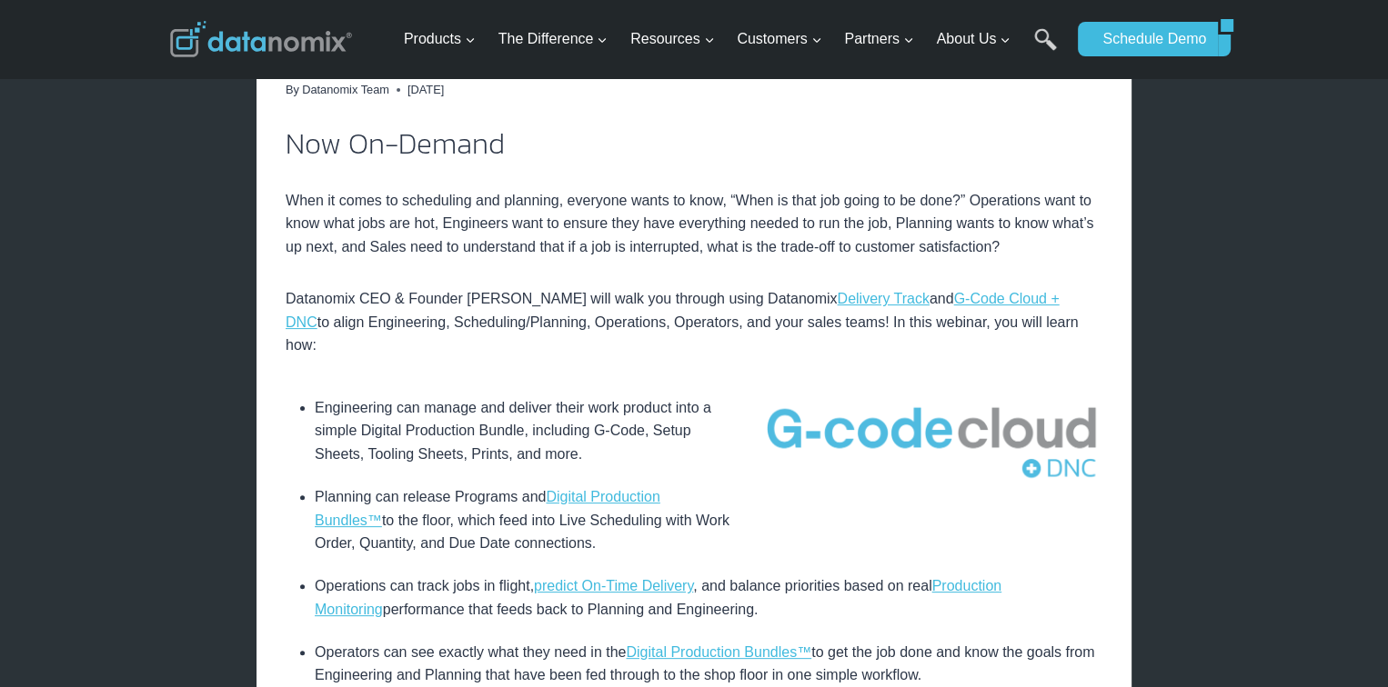
scroll to position [455, 0]
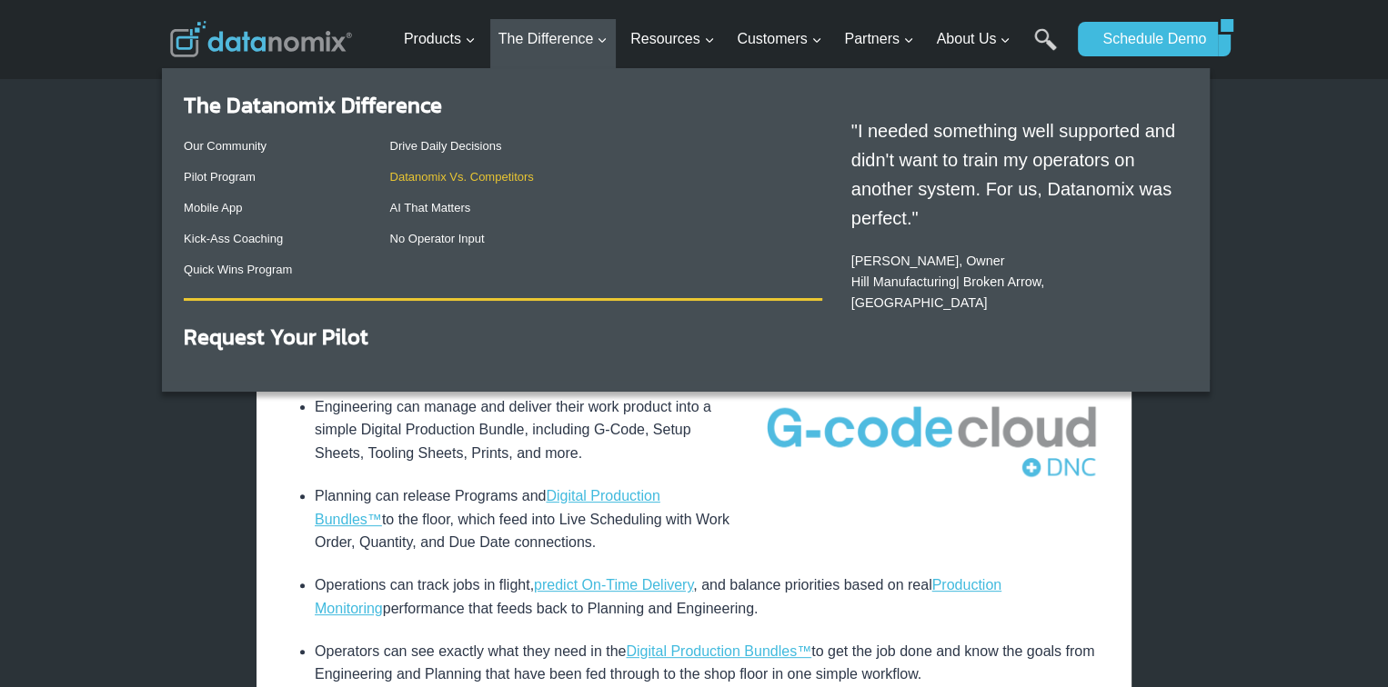
click at [457, 172] on link "Datanomix Vs. Competitors" at bounding box center [462, 177] width 144 height 14
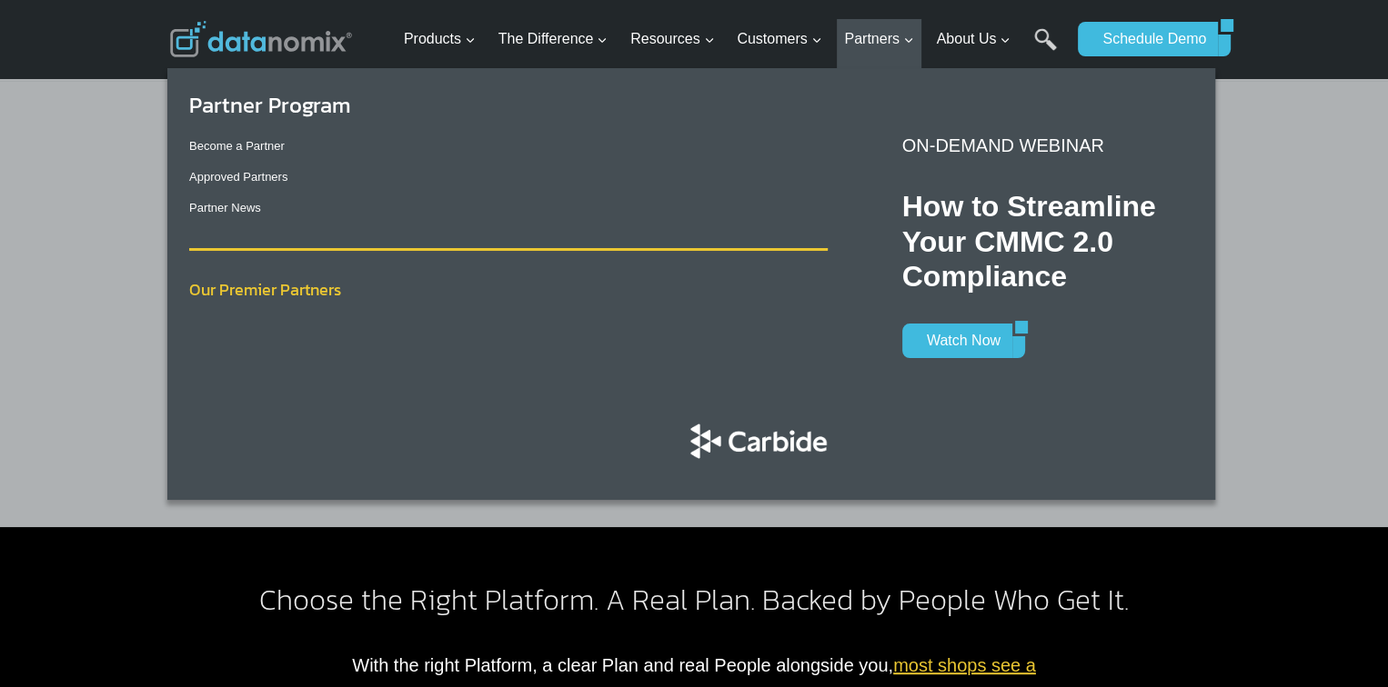
scroll to position [818, 0]
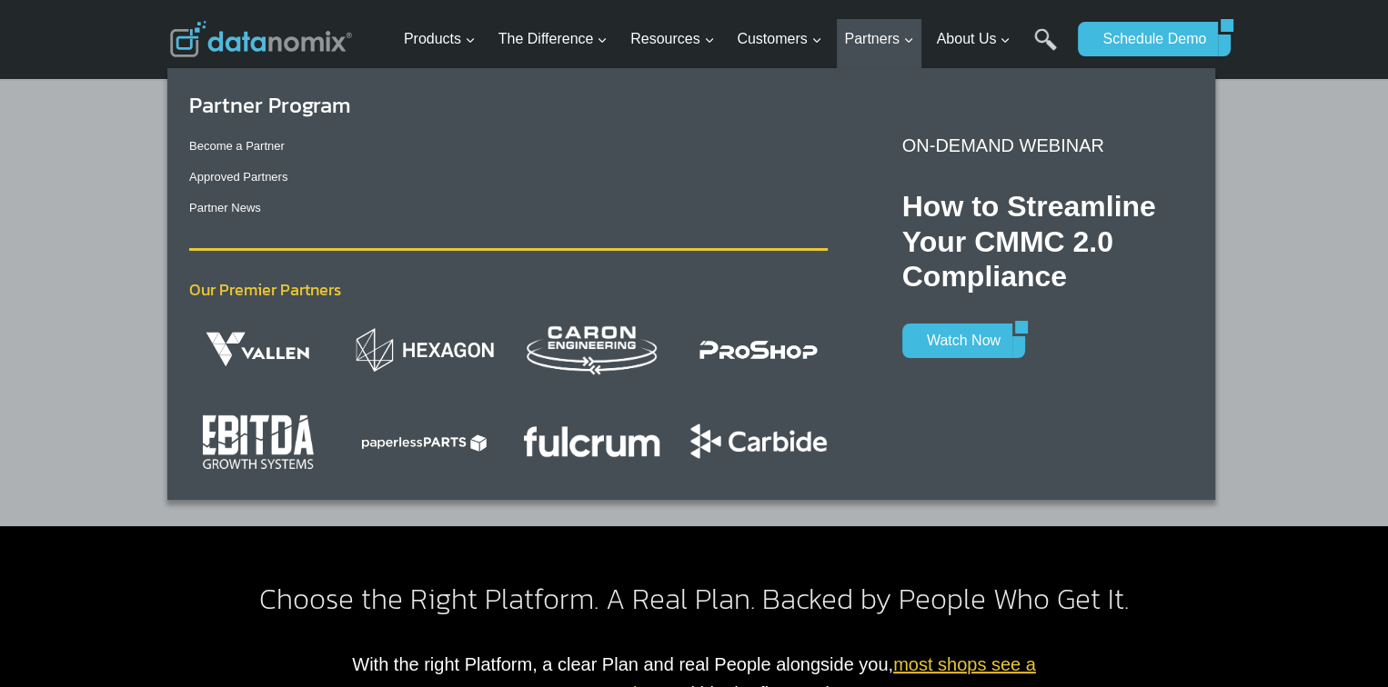
click at [236, 440] on img "Primary Navigation" at bounding box center [258, 441] width 124 height 63
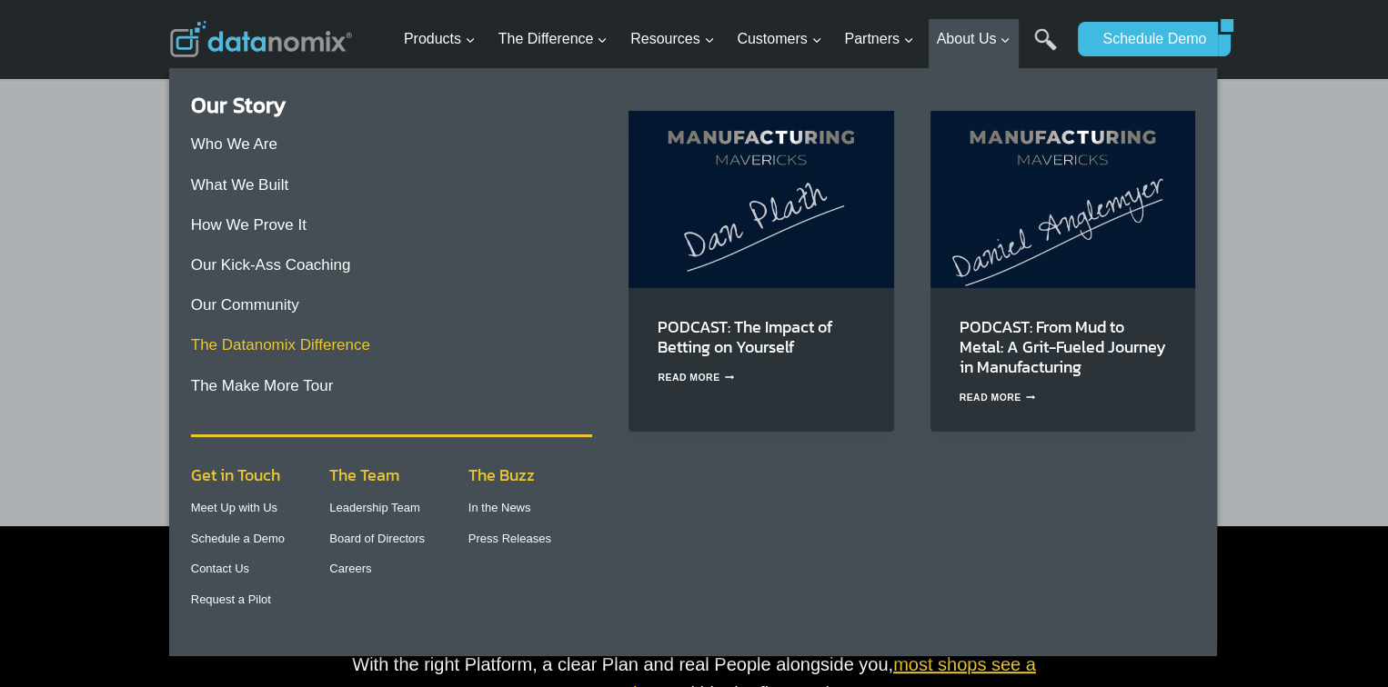
click at [325, 342] on link "The Datanomix Difference" at bounding box center [280, 344] width 179 height 17
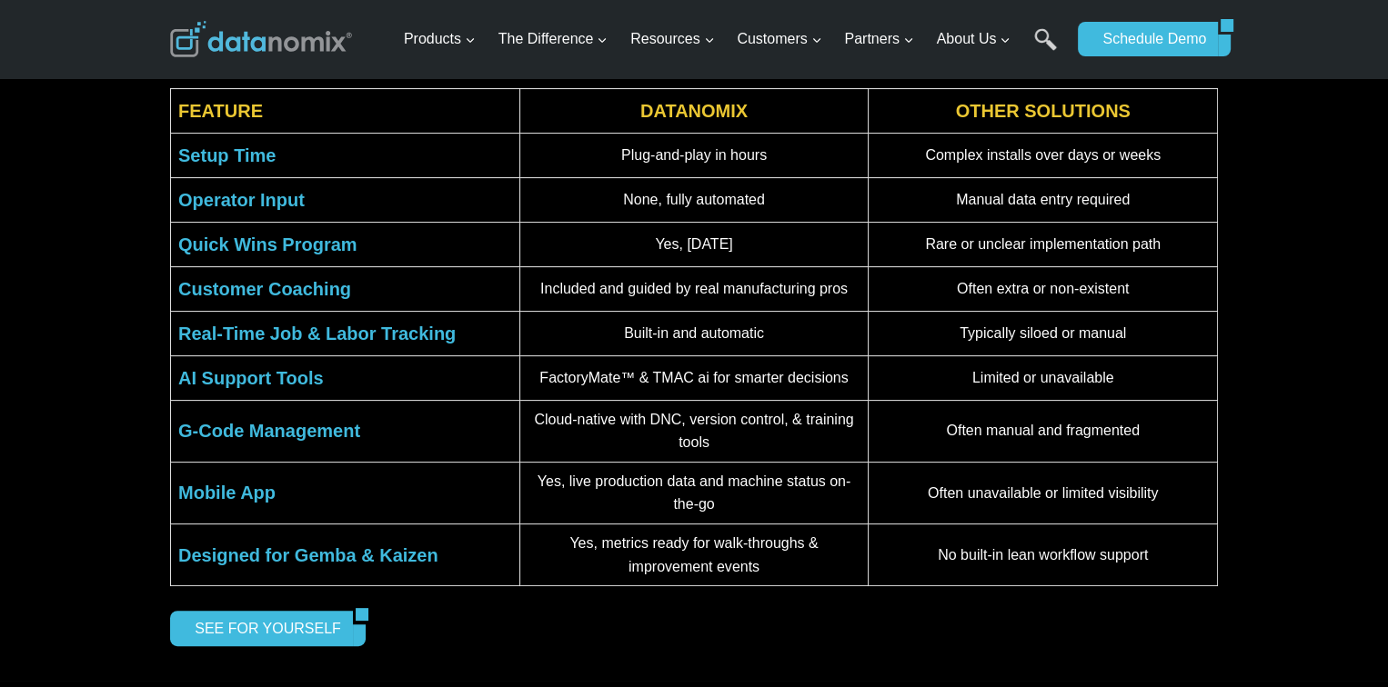
scroll to position [455, 0]
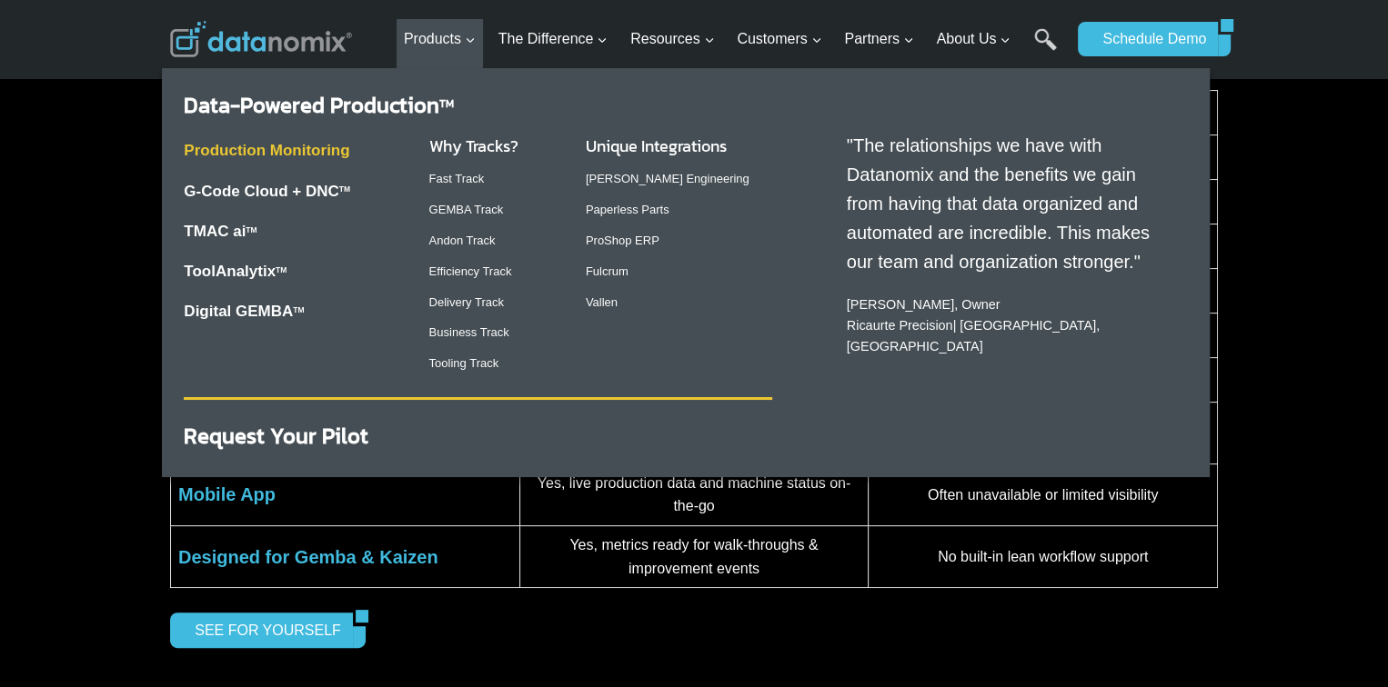
click at [346, 148] on link "Production Monitoring" at bounding box center [267, 150] width 166 height 17
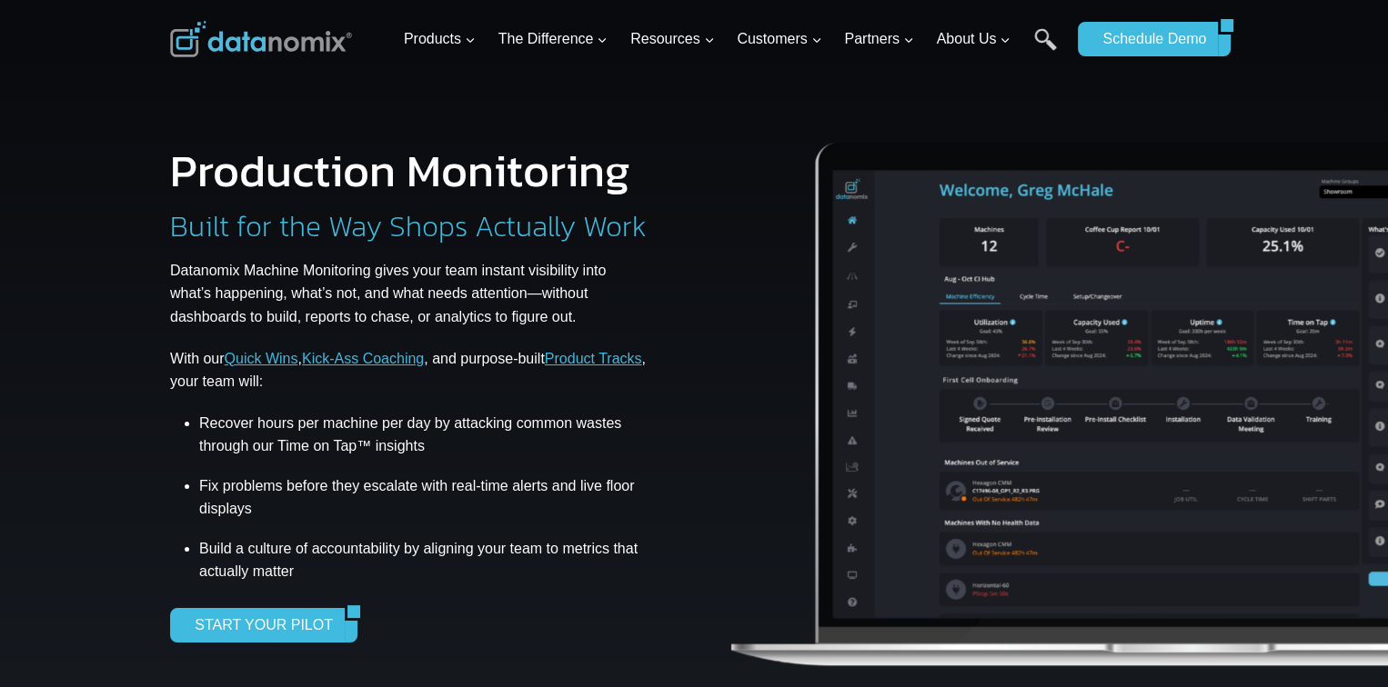
click at [597, 362] on link "Product Tracks" at bounding box center [593, 358] width 97 height 15
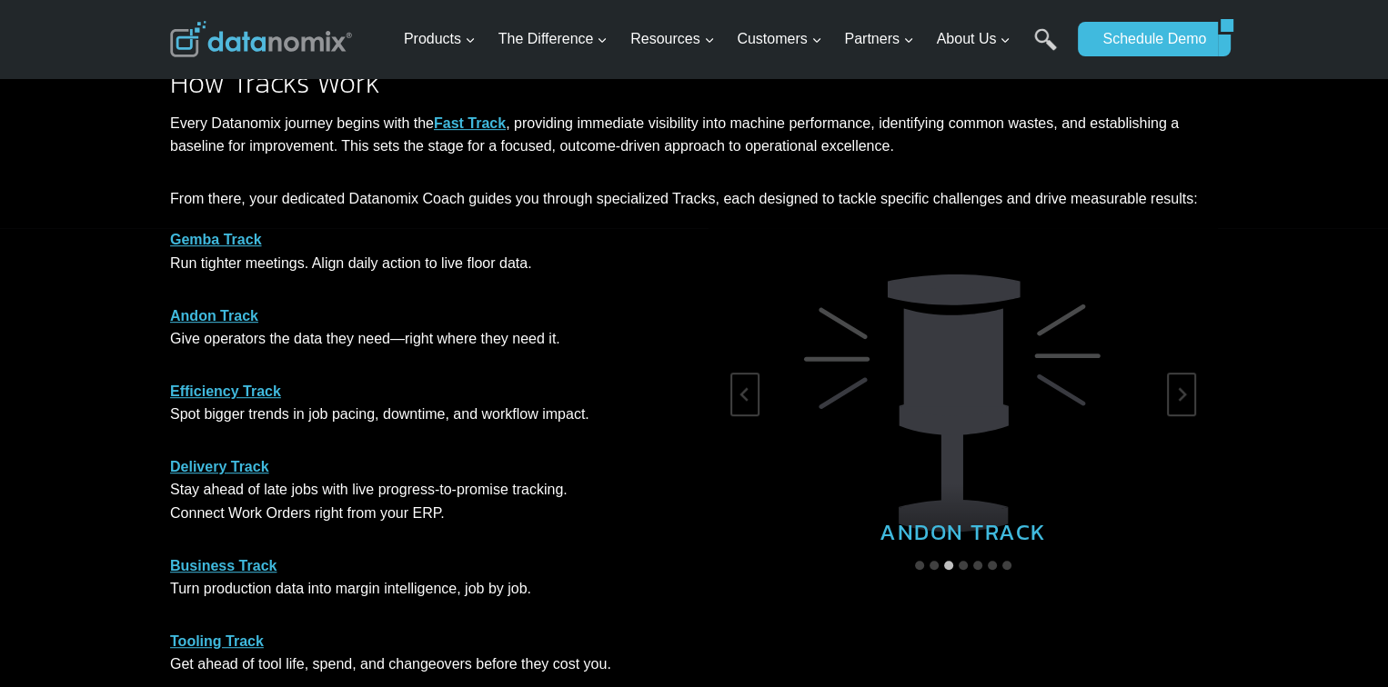
scroll to position [909, 0]
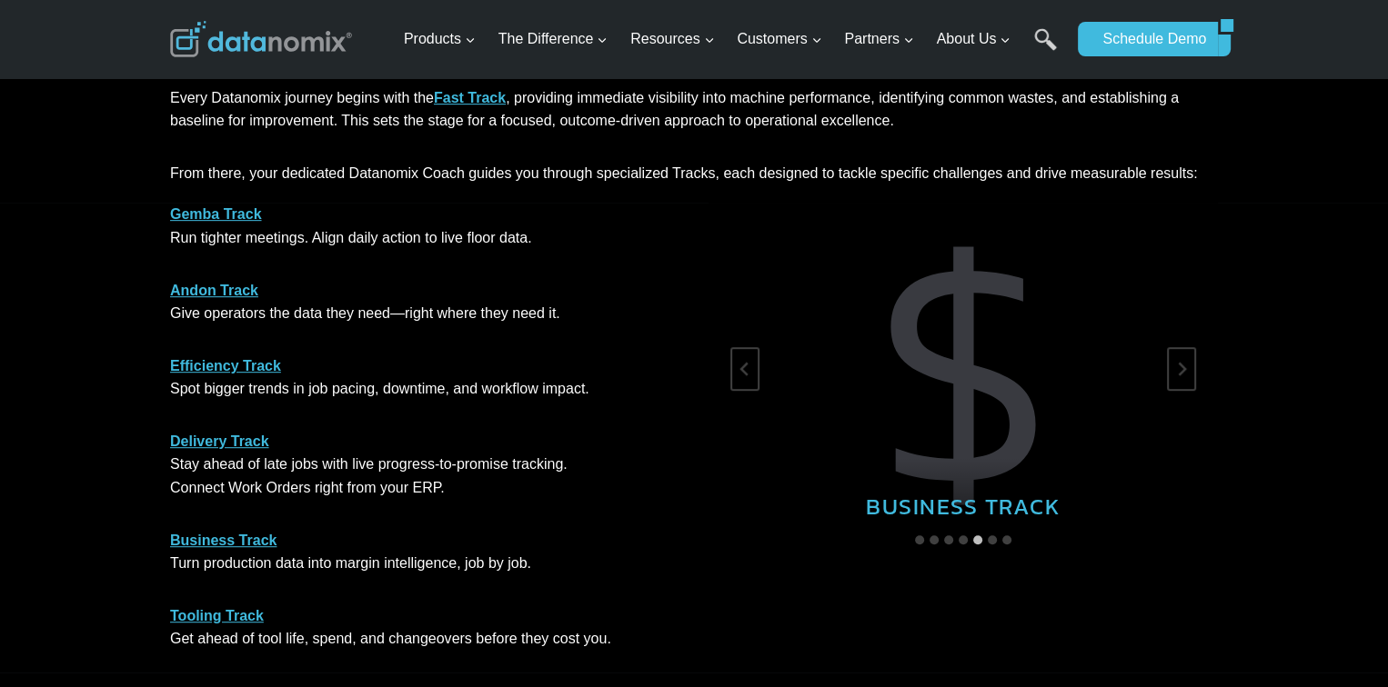
click at [248, 538] on link "Business Track" at bounding box center [223, 540] width 106 height 15
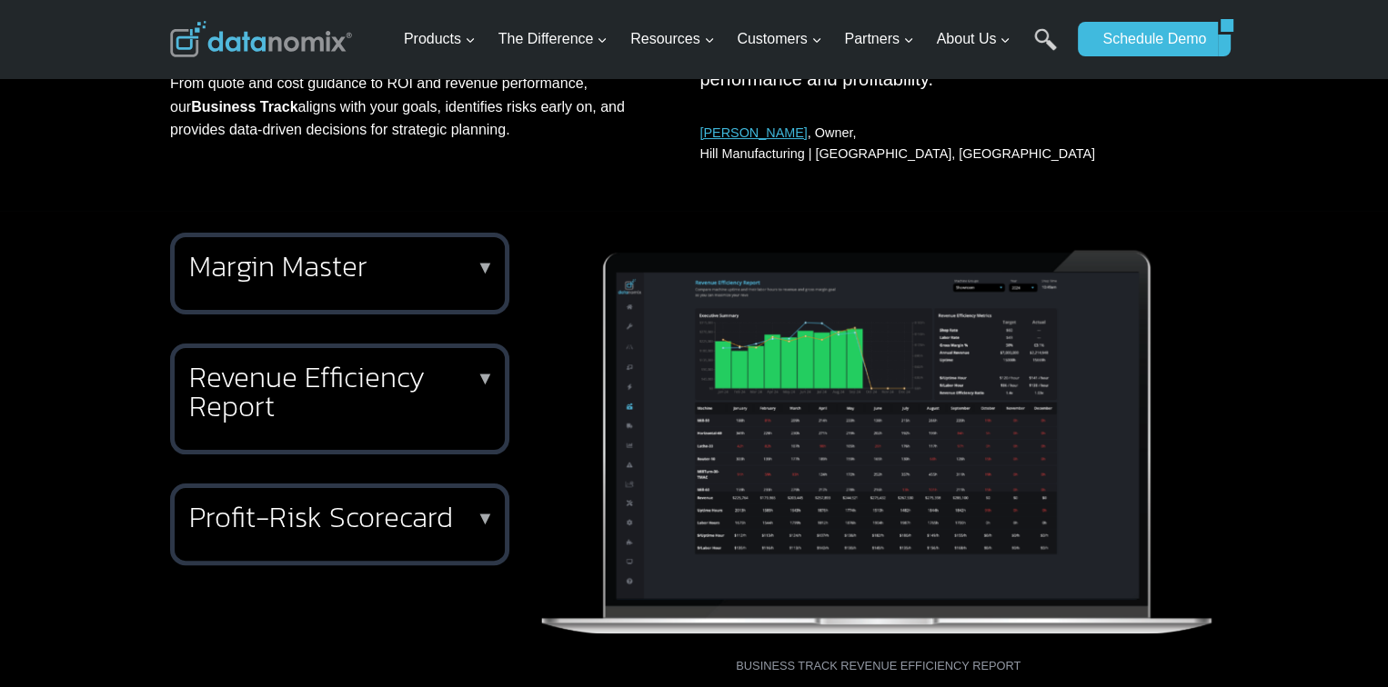
scroll to position [364, 0]
click at [485, 266] on p "▼" at bounding box center [486, 268] width 18 height 13
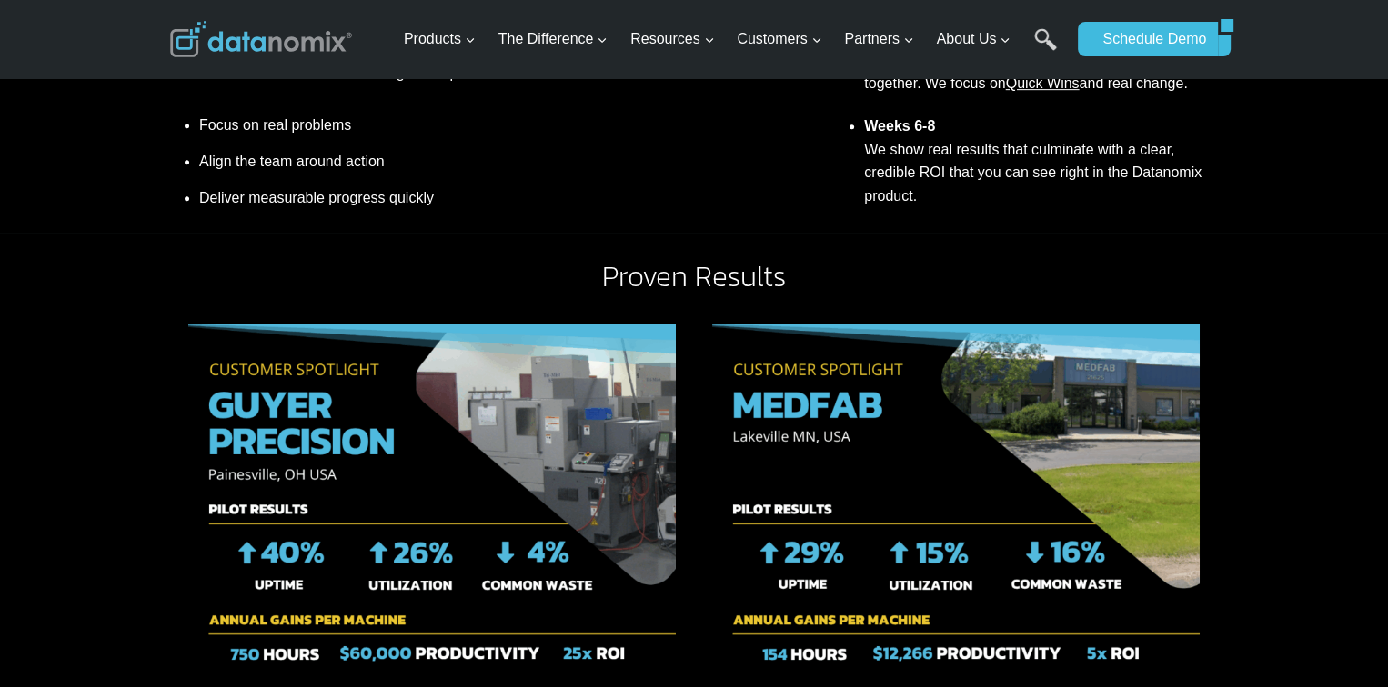
scroll to position [1000, 0]
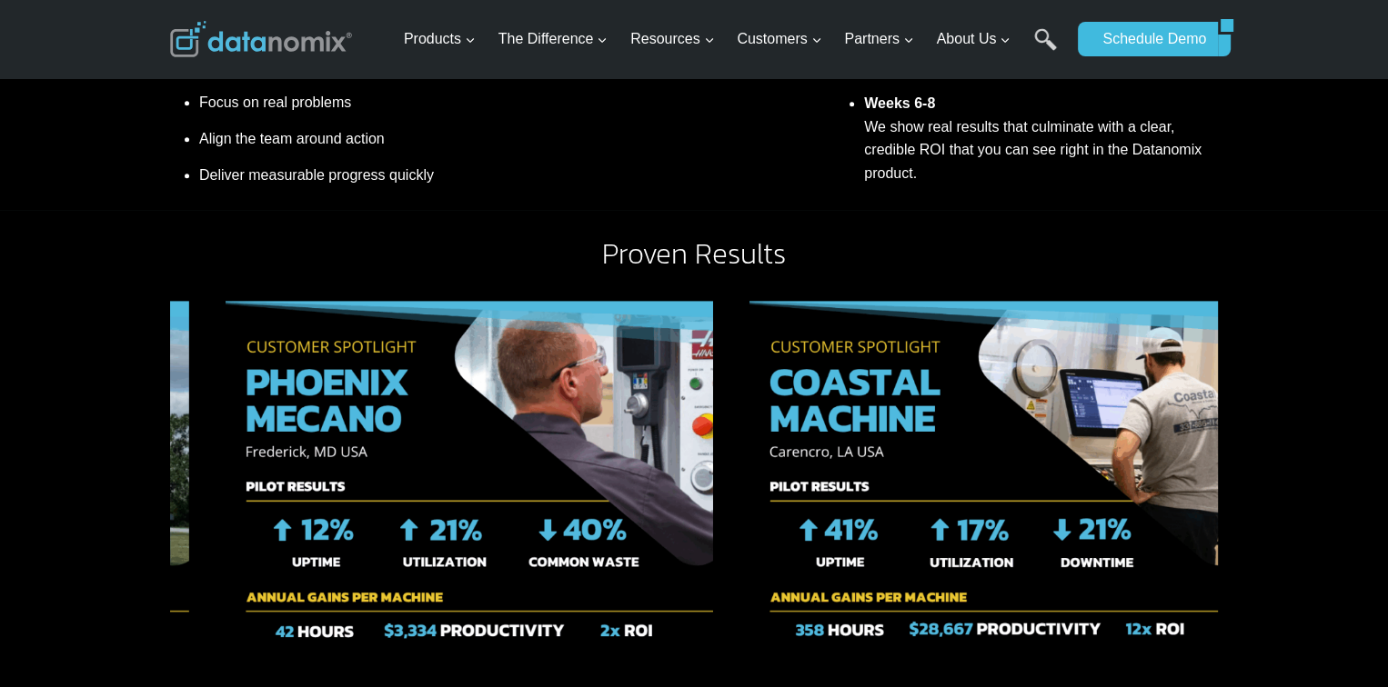
drag, startPoint x: 248, startPoint y: 442, endPoint x: 1341, endPoint y: 342, distance: 1097.6
click at [1341, 342] on div "Proven Results “ We can use the data from the previous day to get a clearer pic…" at bounding box center [694, 598] width 1388 height 777
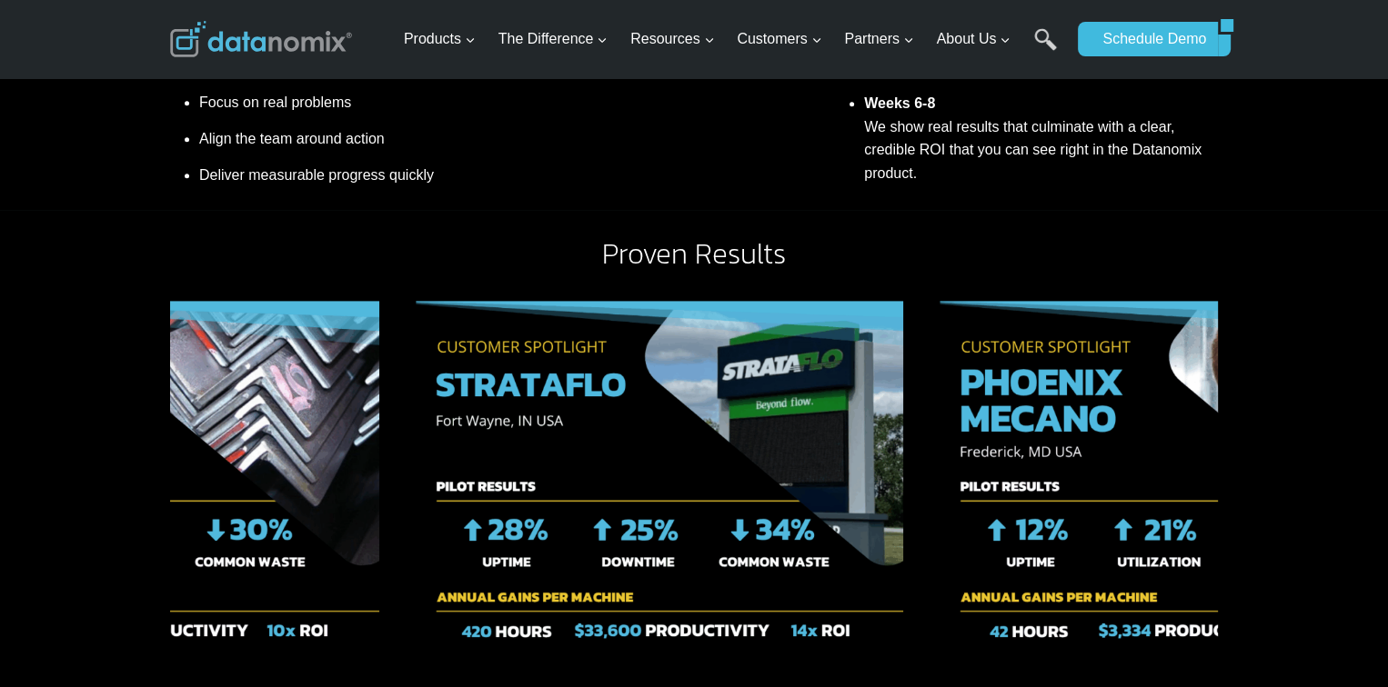
drag, startPoint x: 345, startPoint y: 497, endPoint x: 1112, endPoint y: 408, distance: 772.6
click at [1111, 408] on img "9 of 9" at bounding box center [1182, 483] width 487 height 364
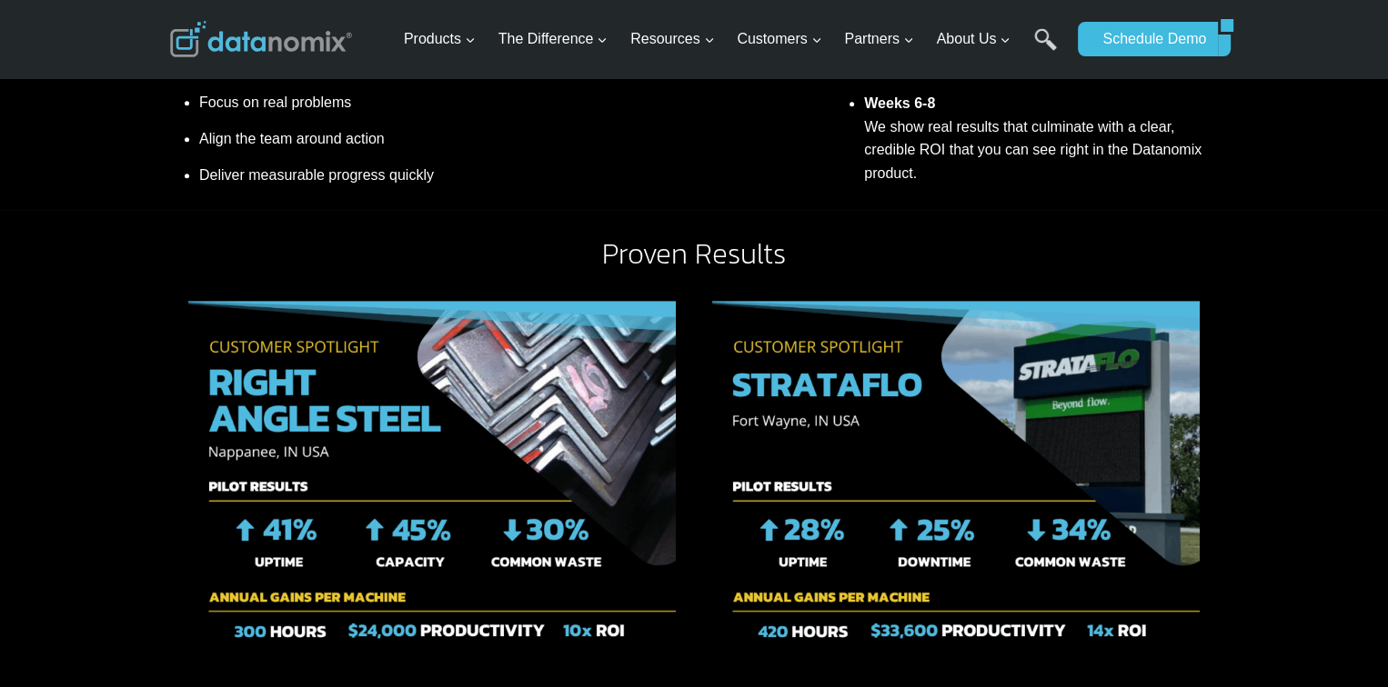
drag, startPoint x: 241, startPoint y: 481, endPoint x: 352, endPoint y: 472, distance: 111.3
click at [406, 478] on div "Proven Results “ We can use the data from the previous day to get a clearer pic…" at bounding box center [694, 598] width 1388 height 777
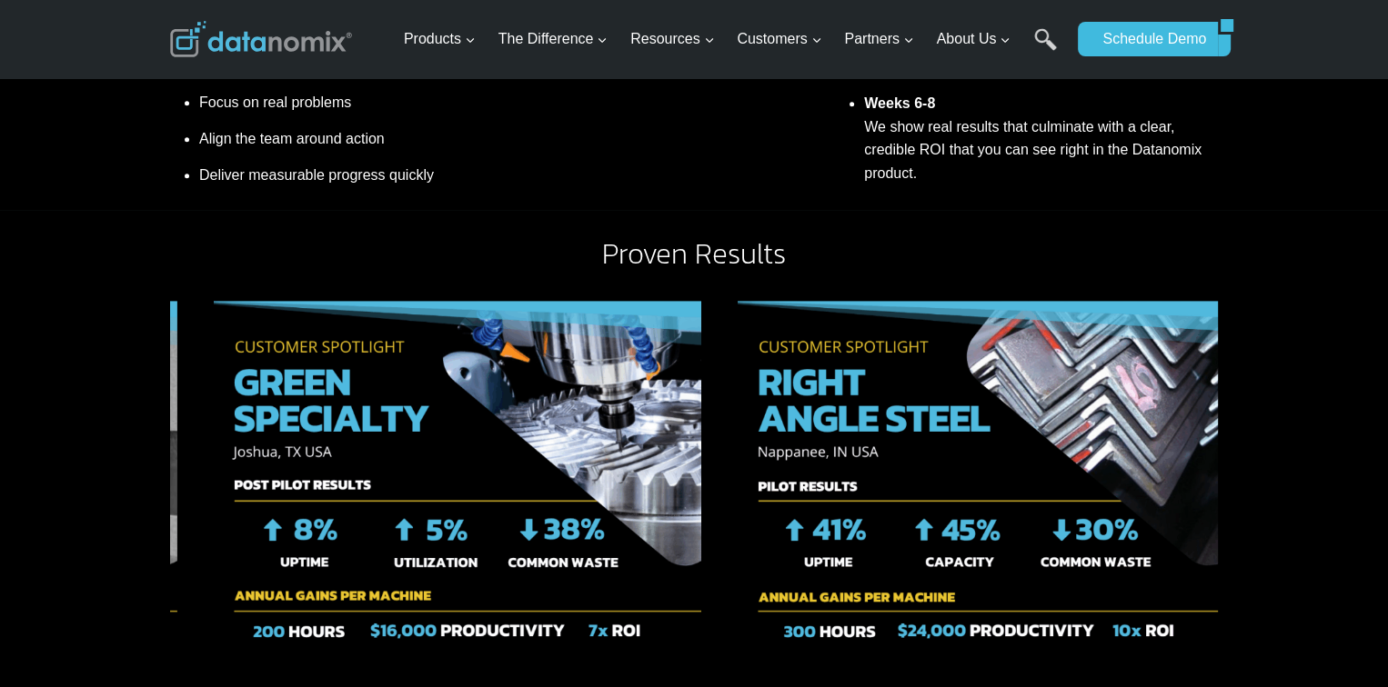
drag, startPoint x: 266, startPoint y: 451, endPoint x: 815, endPoint y: 398, distance: 551.8
click at [815, 398] on img "7 of 9" at bounding box center [981, 483] width 487 height 364
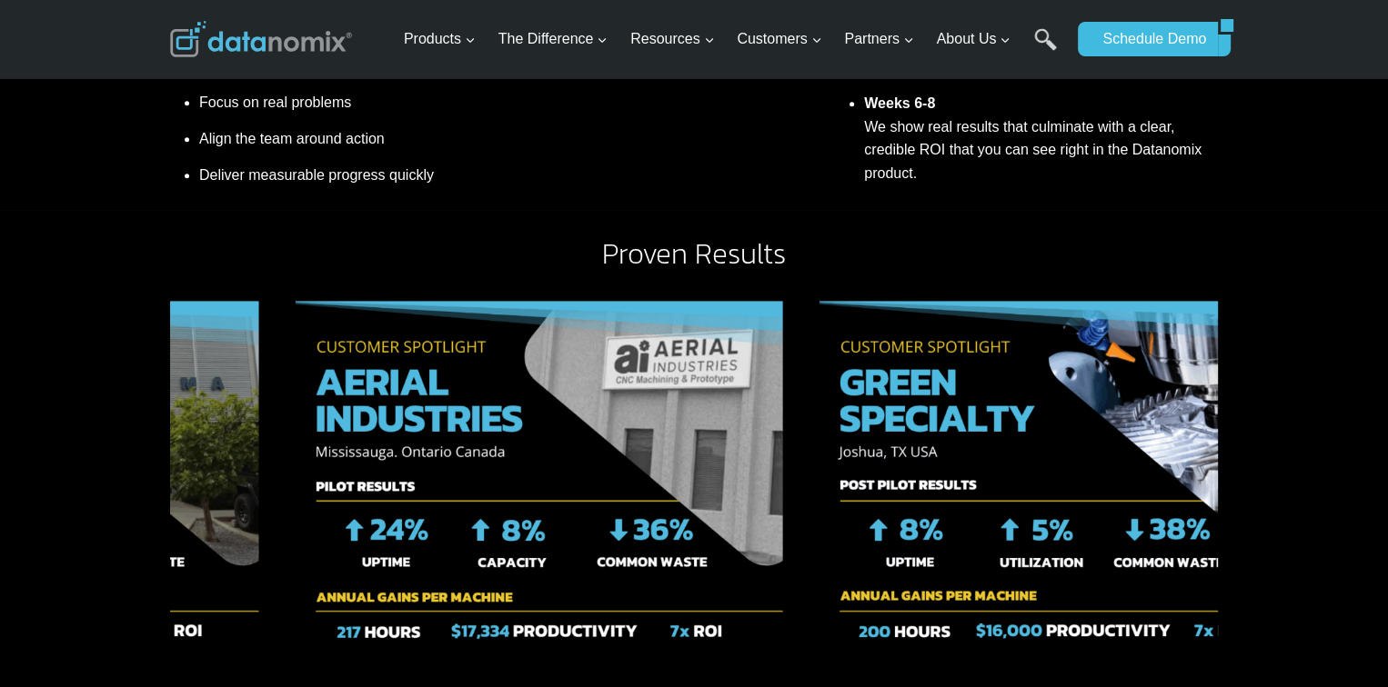
drag, startPoint x: 246, startPoint y: 467, endPoint x: 877, endPoint y: 386, distance: 635.3
click at [877, 386] on img "6 of 9" at bounding box center [1062, 483] width 487 height 364
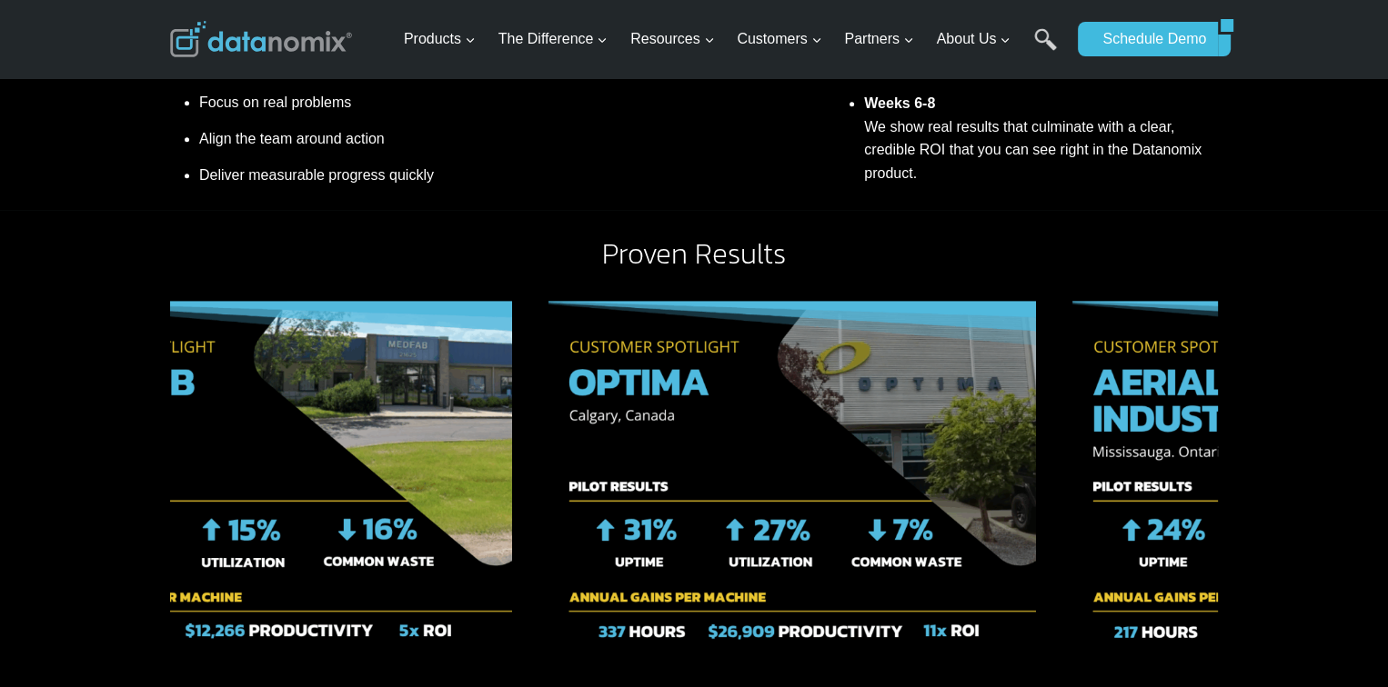
drag, startPoint x: 237, startPoint y: 423, endPoint x: 1136, endPoint y: 402, distance: 898.7
click at [1129, 403] on img "5 of 9" at bounding box center [1315, 483] width 487 height 364
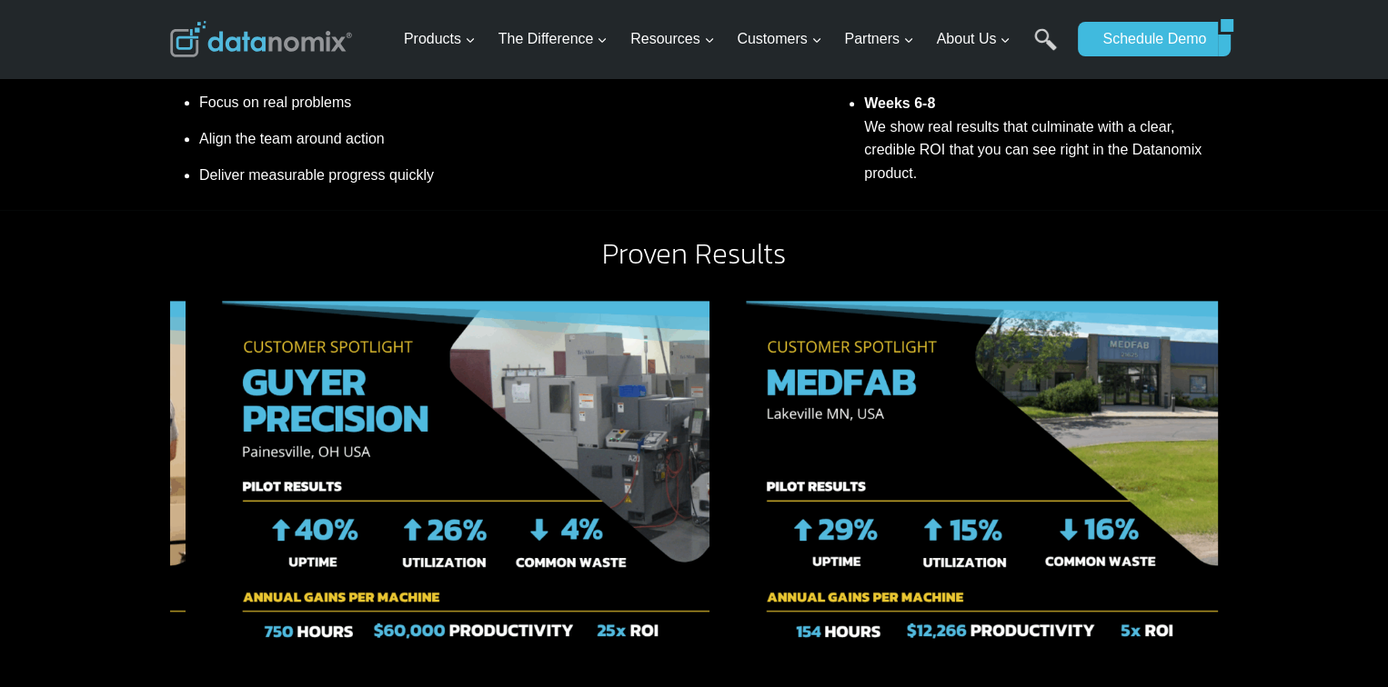
drag, startPoint x: 493, startPoint y: 474, endPoint x: 1083, endPoint y: 448, distance: 590.7
click at [1083, 448] on img "3 of 9" at bounding box center [989, 483] width 487 height 364
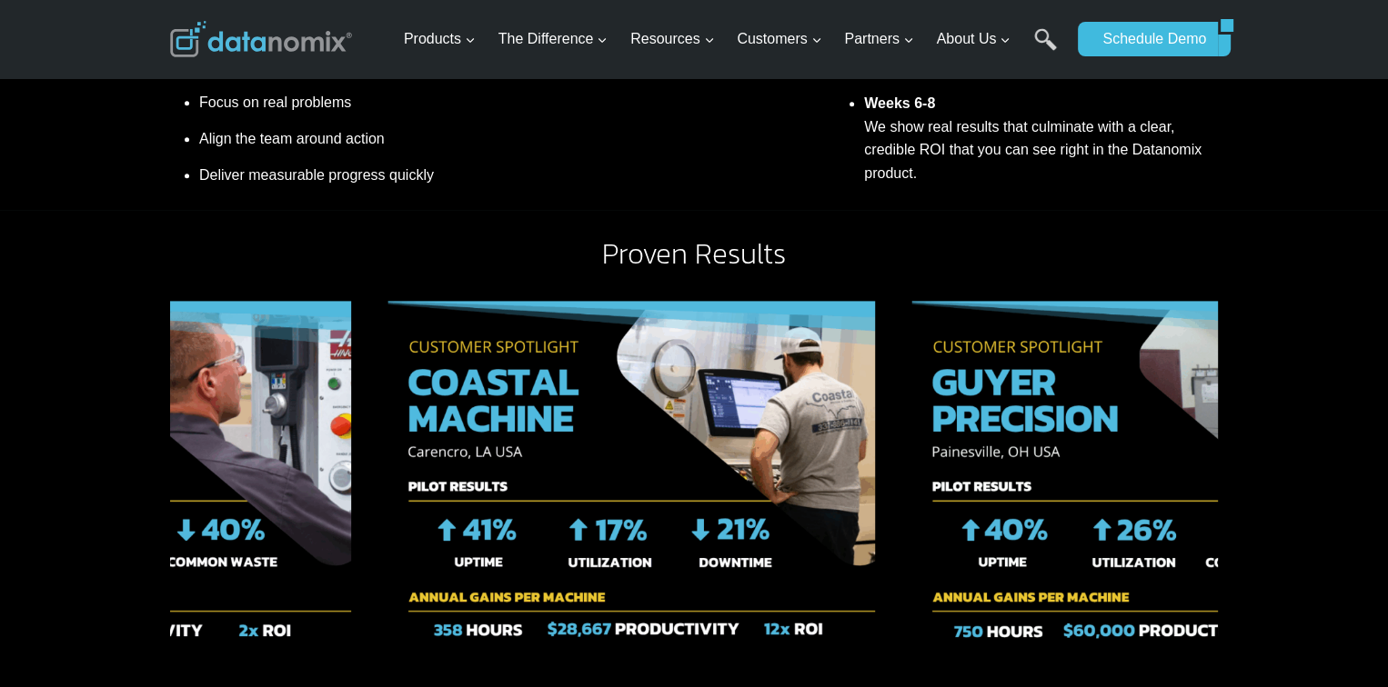
drag, startPoint x: 407, startPoint y: 463, endPoint x: 1129, endPoint y: 427, distance: 722.0
click at [1127, 427] on img "2 of 9" at bounding box center [1154, 483] width 487 height 364
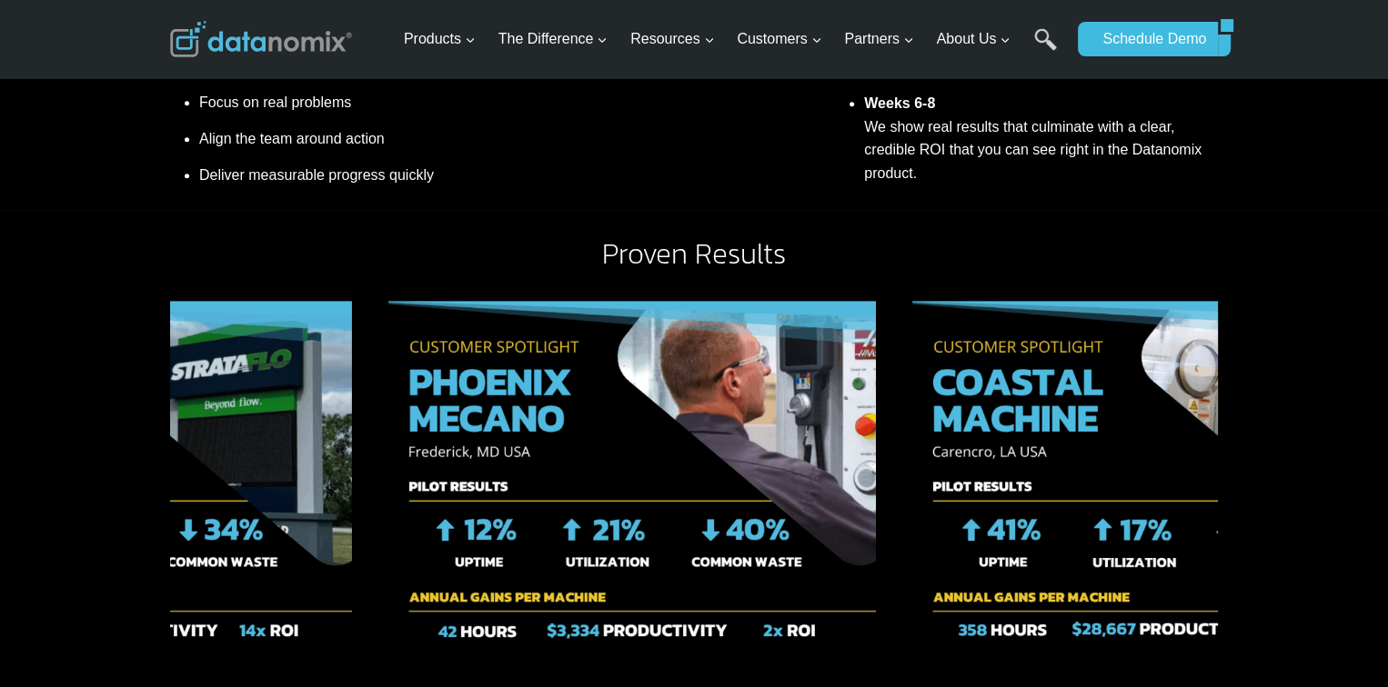
drag, startPoint x: 898, startPoint y: 492, endPoint x: 507, endPoint y: 505, distance: 391.2
click at [537, 505] on img "9 of 9" at bounding box center [631, 483] width 487 height 364
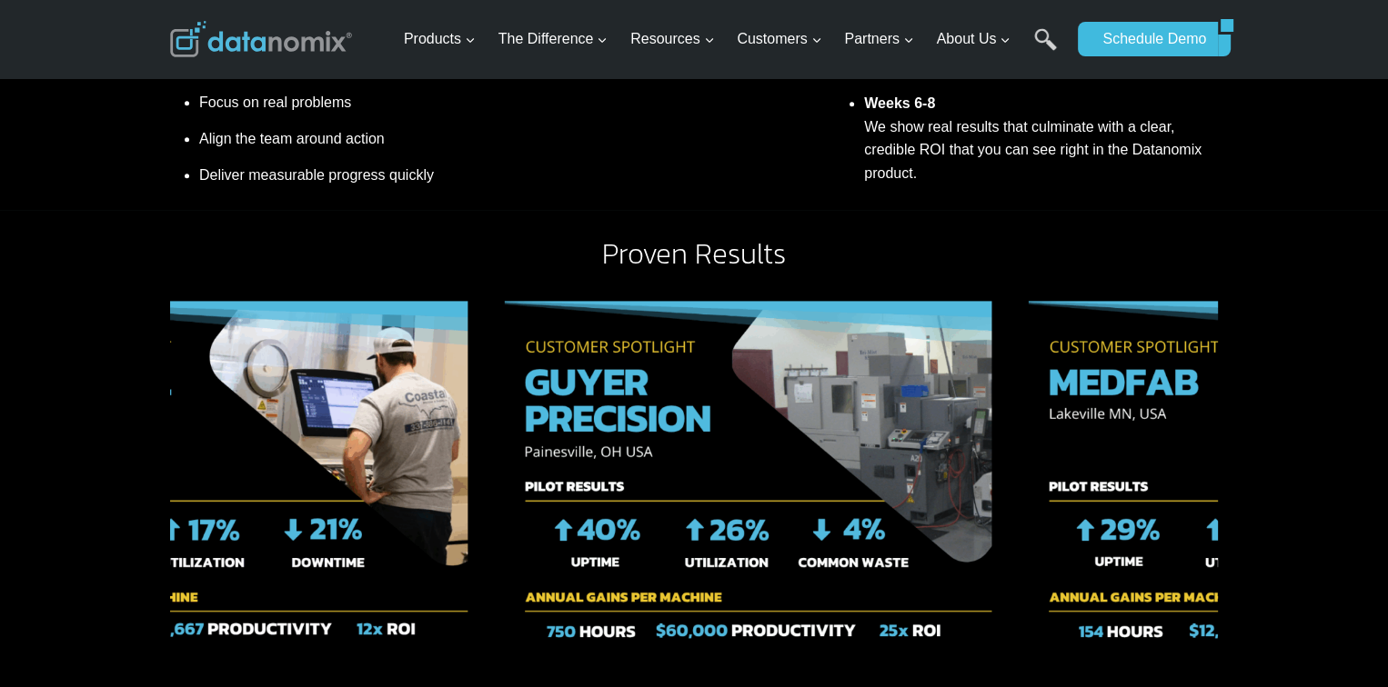
drag, startPoint x: 814, startPoint y: 474, endPoint x: 291, endPoint y: 489, distance: 523.1
click at [291, 489] on img "1 of 9" at bounding box center [224, 483] width 487 height 364
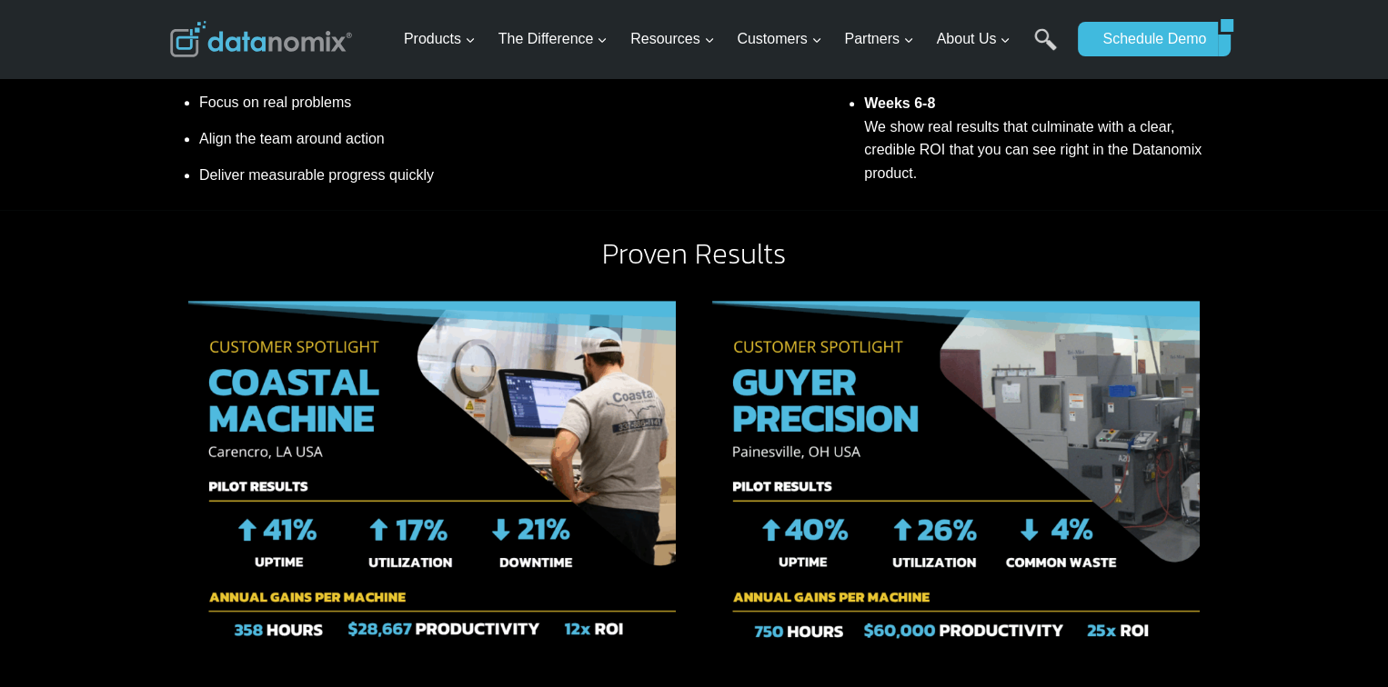
drag, startPoint x: 809, startPoint y: 484, endPoint x: 795, endPoint y: 487, distance: 14.8
click at [807, 485] on img "2 of 9" at bounding box center [955, 483] width 487 height 364
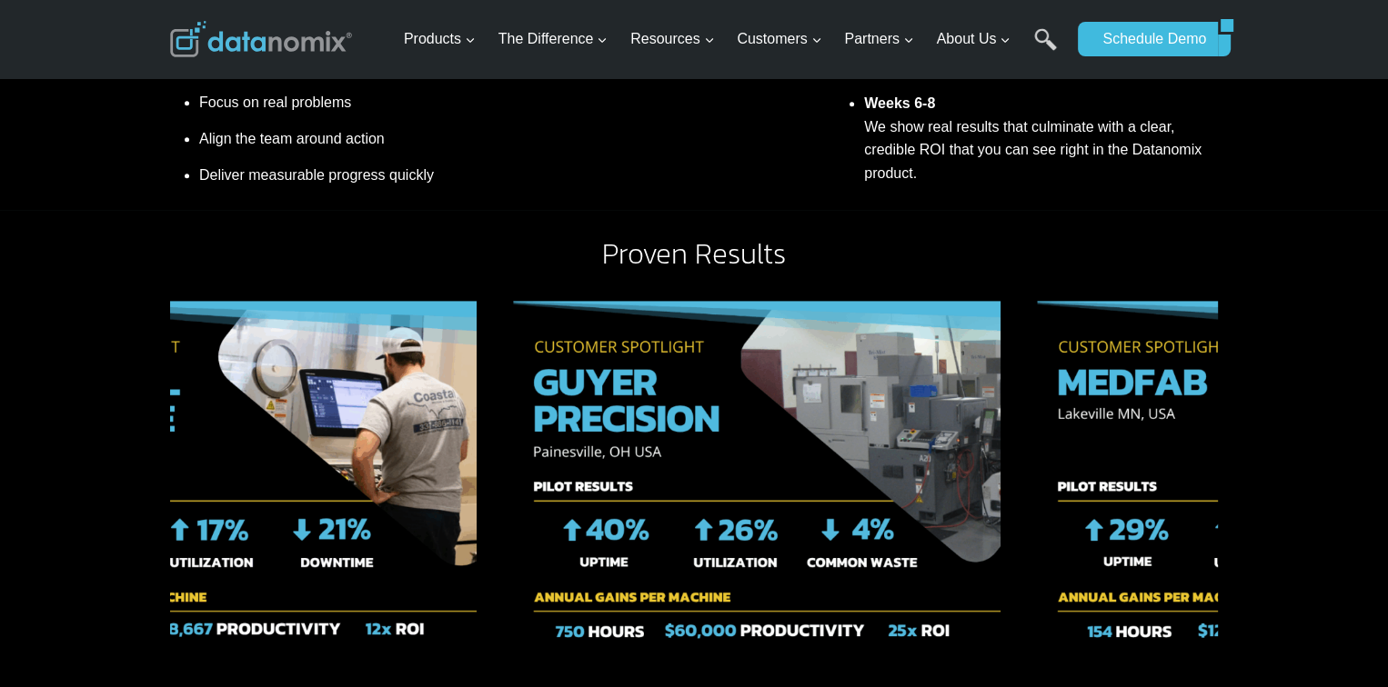
drag, startPoint x: 804, startPoint y: 482, endPoint x: 630, endPoint y: 496, distance: 174.2
click at [630, 496] on img "2 of 9" at bounding box center [756, 483] width 487 height 364
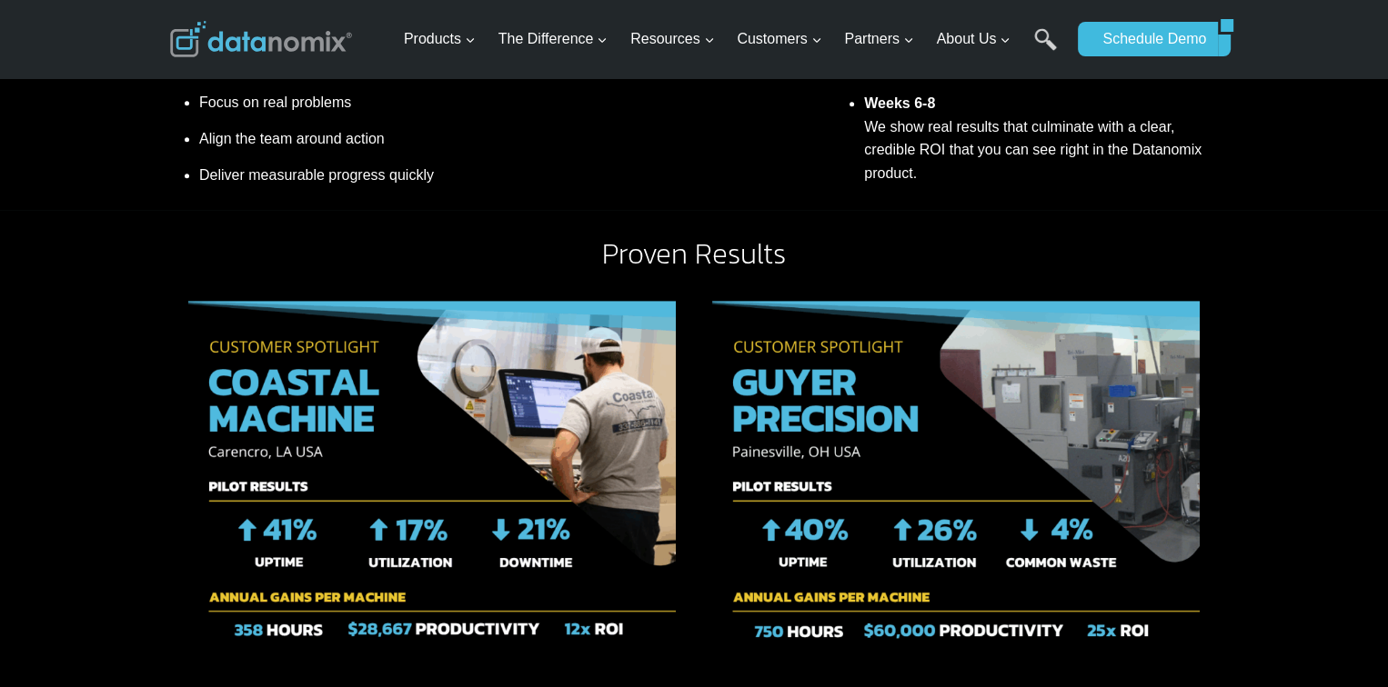
click at [712, 428] on img "2 of 9" at bounding box center [955, 483] width 487 height 364
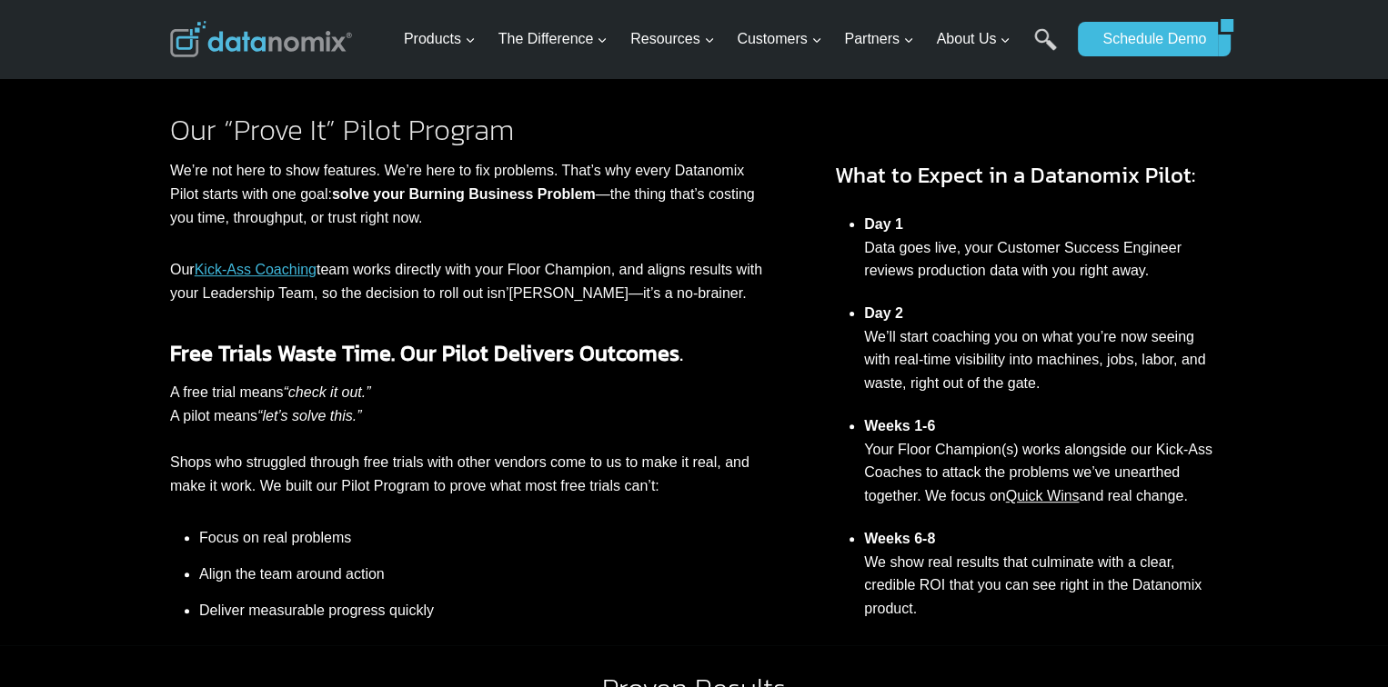
scroll to position [546, 0]
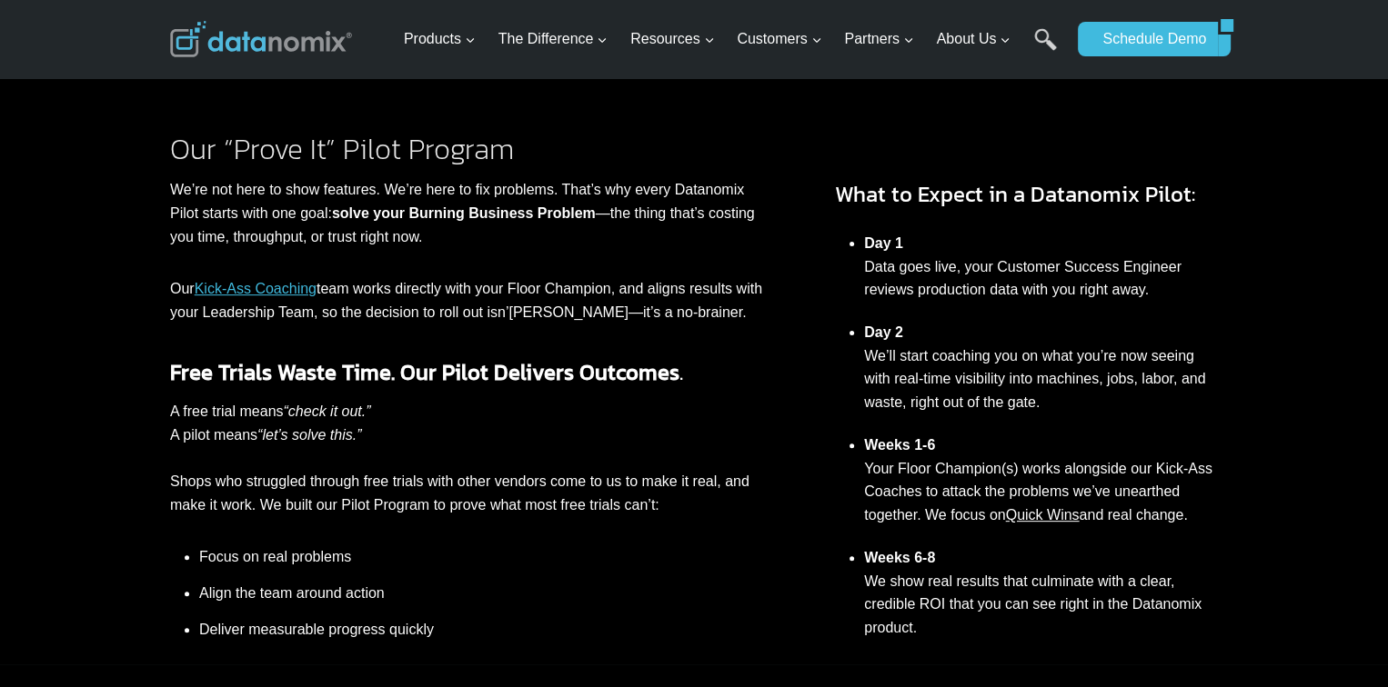
click at [256, 289] on link "Kick-Ass Coaching" at bounding box center [256, 288] width 122 height 15
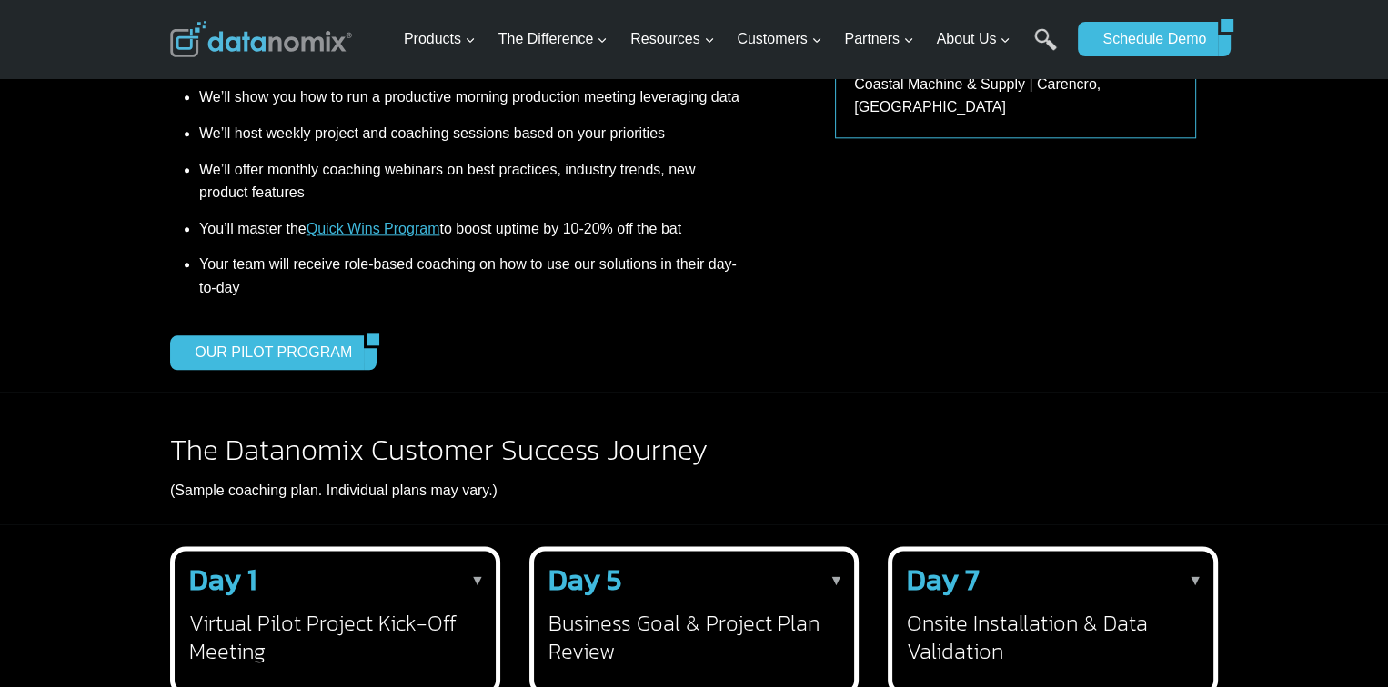
scroll to position [2183, 0]
click at [274, 363] on link "OUR PILOT PROGRAM" at bounding box center [267, 352] width 194 height 35
